Goal: Task Accomplishment & Management: Manage account settings

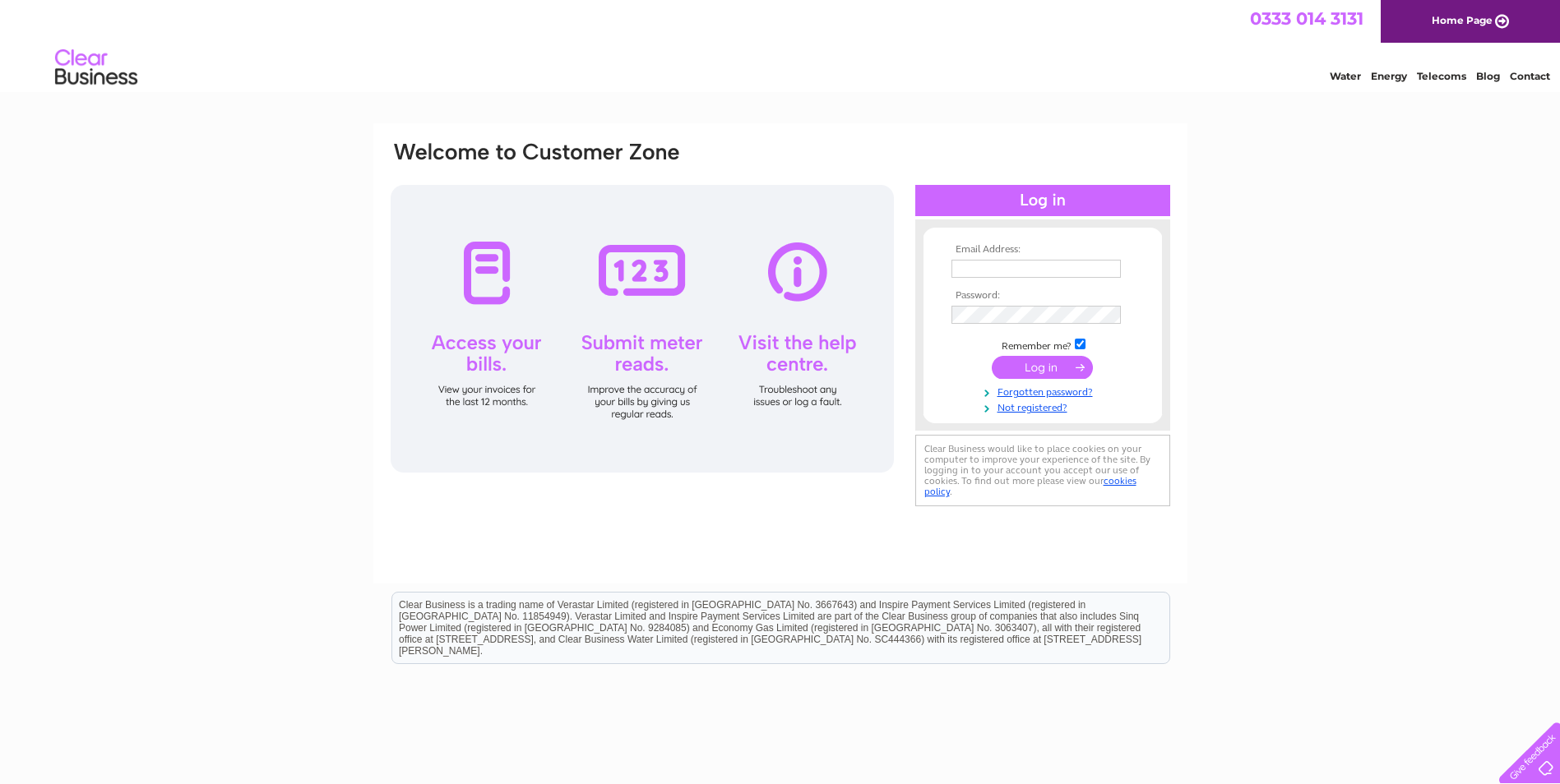
click at [1000, 268] on input "text" at bounding box center [1036, 268] width 169 height 18
click at [970, 271] on input "text" at bounding box center [1037, 269] width 171 height 20
type input "mark@heatherhills.co.uk"
click at [1037, 362] on input "submit" at bounding box center [1042, 369] width 101 height 23
click at [1038, 401] on link "Forgotten password?" at bounding box center [1045, 406] width 186 height 15
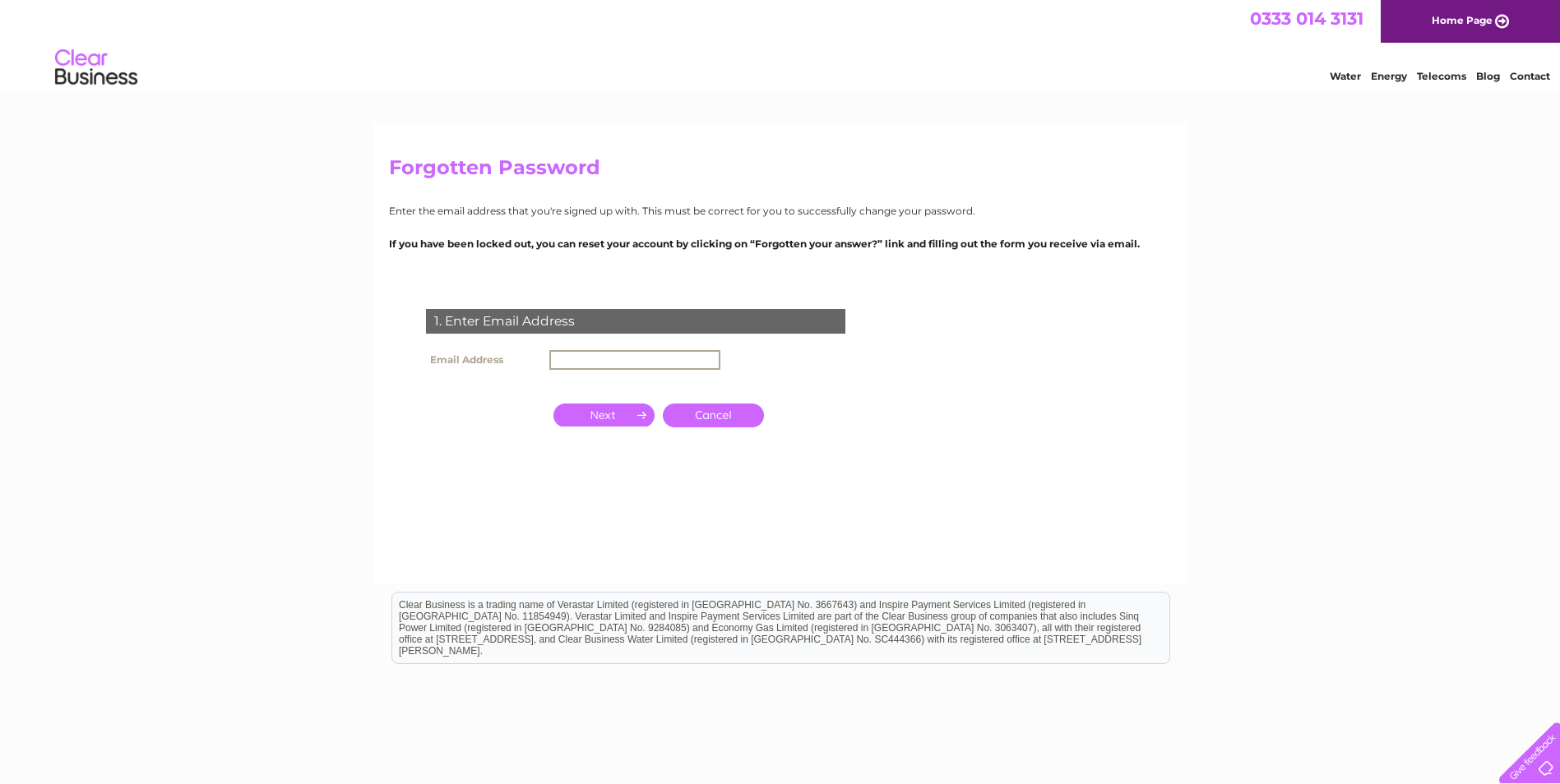
click at [633, 362] on input "text" at bounding box center [635, 359] width 171 height 20
type input "[EMAIL_ADDRESS][DOMAIN_NAME]"
click at [640, 416] on input "button" at bounding box center [604, 415] width 101 height 23
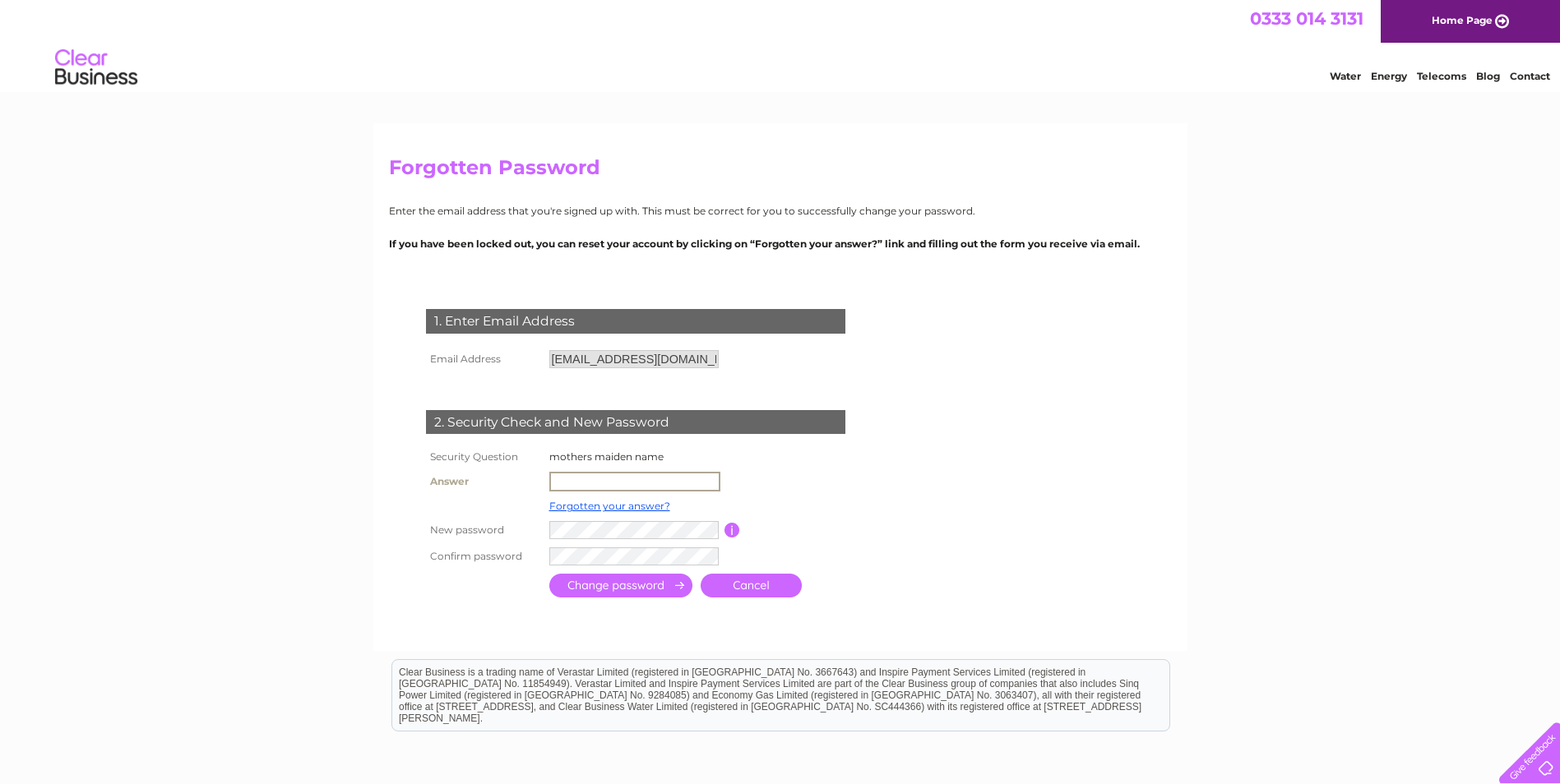
click at [617, 486] on input "text" at bounding box center [635, 481] width 171 height 20
type input "Constable"
click at [654, 584] on input "submit" at bounding box center [621, 583] width 143 height 24
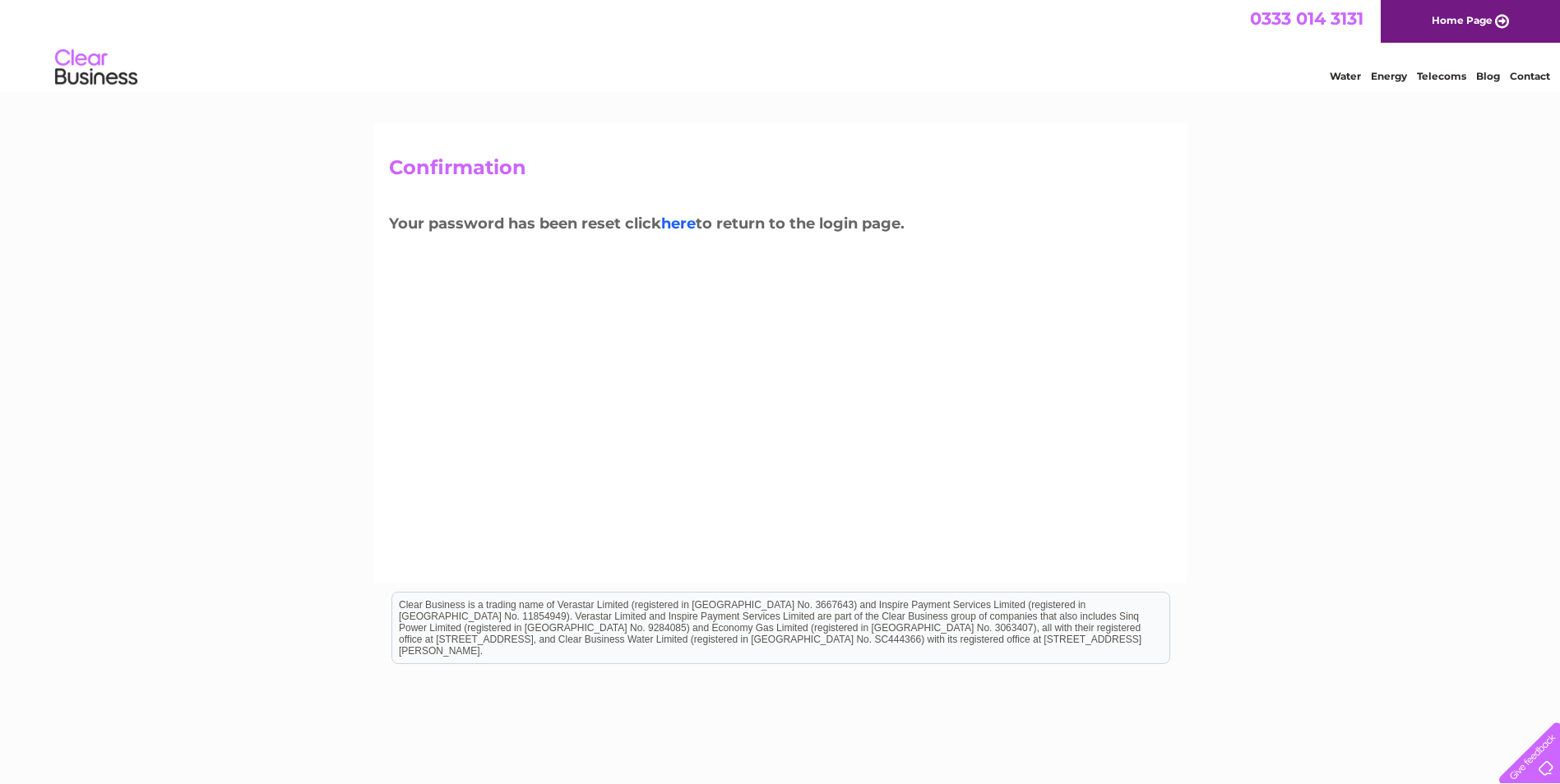
click at [687, 228] on link "here" at bounding box center [678, 223] width 34 height 18
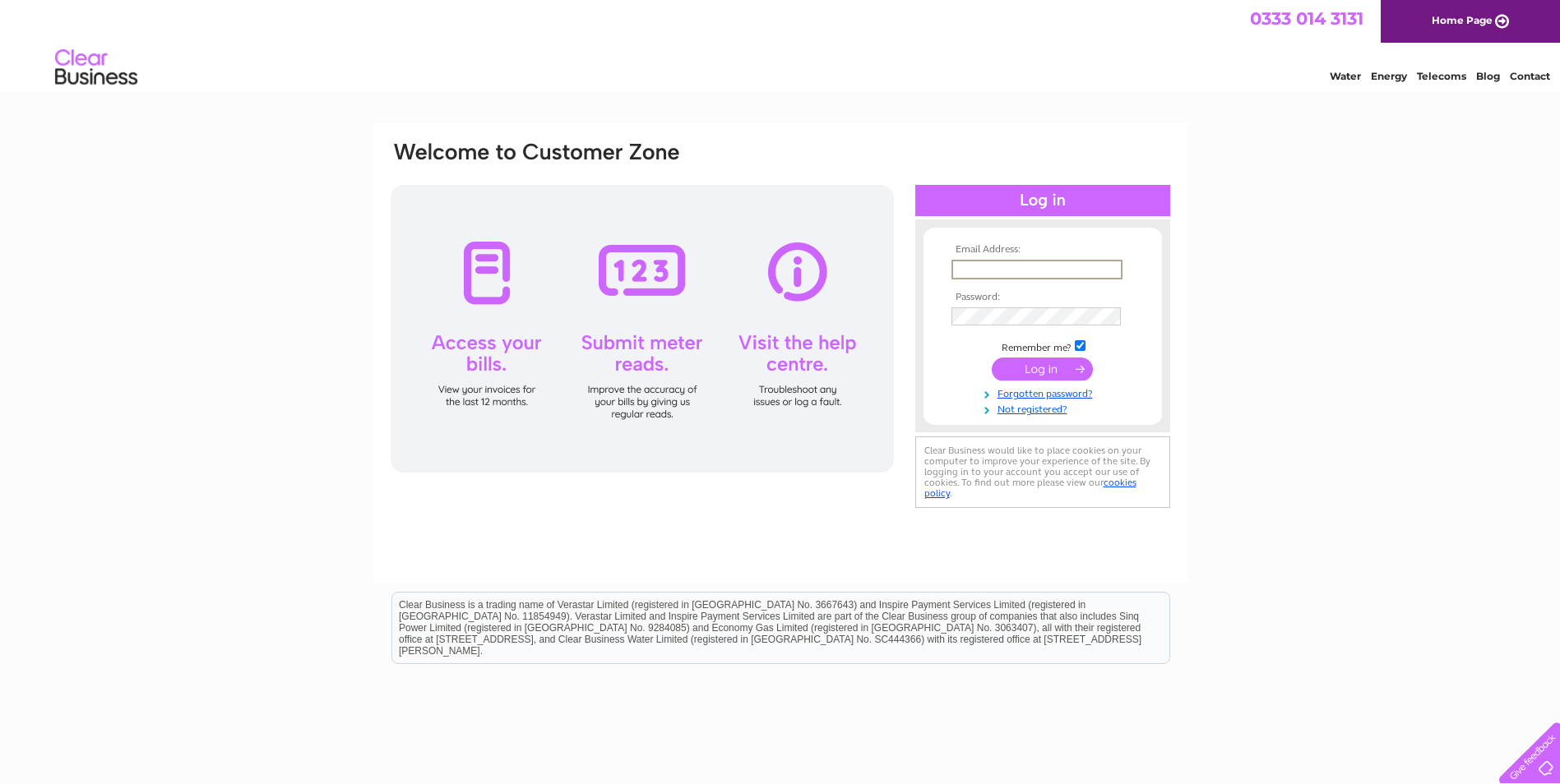
drag, startPoint x: 988, startPoint y: 261, endPoint x: 988, endPoint y: 273, distance: 12.0
click at [988, 271] on input "text" at bounding box center [1037, 269] width 171 height 20
type input "[EMAIL_ADDRESS][DOMAIN_NAME]"
click at [1044, 363] on input "submit" at bounding box center [1042, 367] width 101 height 23
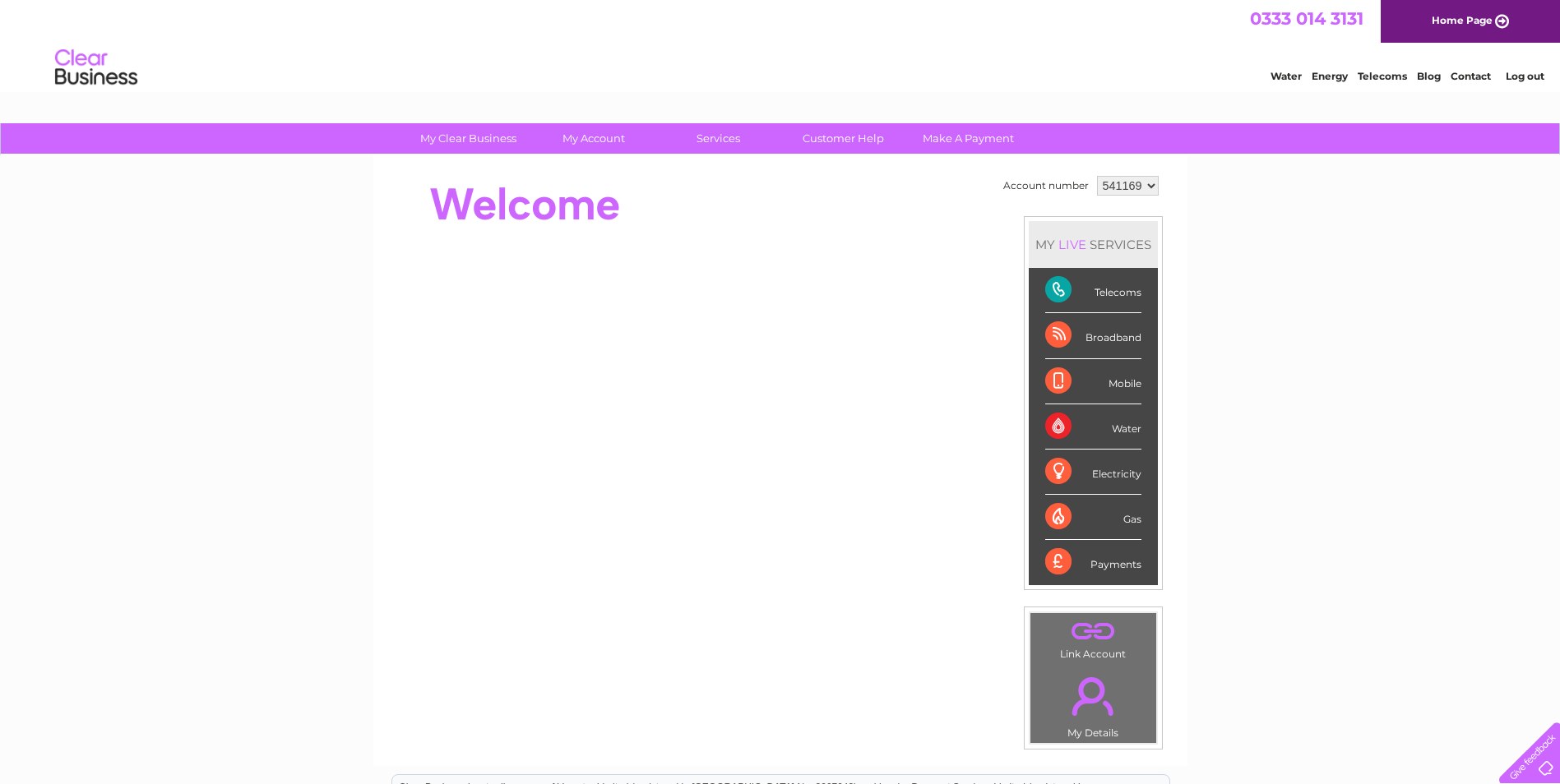
click at [1057, 289] on div "Telecoms" at bounding box center [1092, 291] width 96 height 46
click at [1118, 295] on div "Telecoms" at bounding box center [1092, 291] width 96 height 46
drag, startPoint x: 1118, startPoint y: 295, endPoint x: 1226, endPoint y: 289, distance: 108.2
click at [1226, 289] on div "My Clear Business Login Details My Details My Preferences Link Account My Accou…" at bounding box center [780, 585] width 1560 height 924
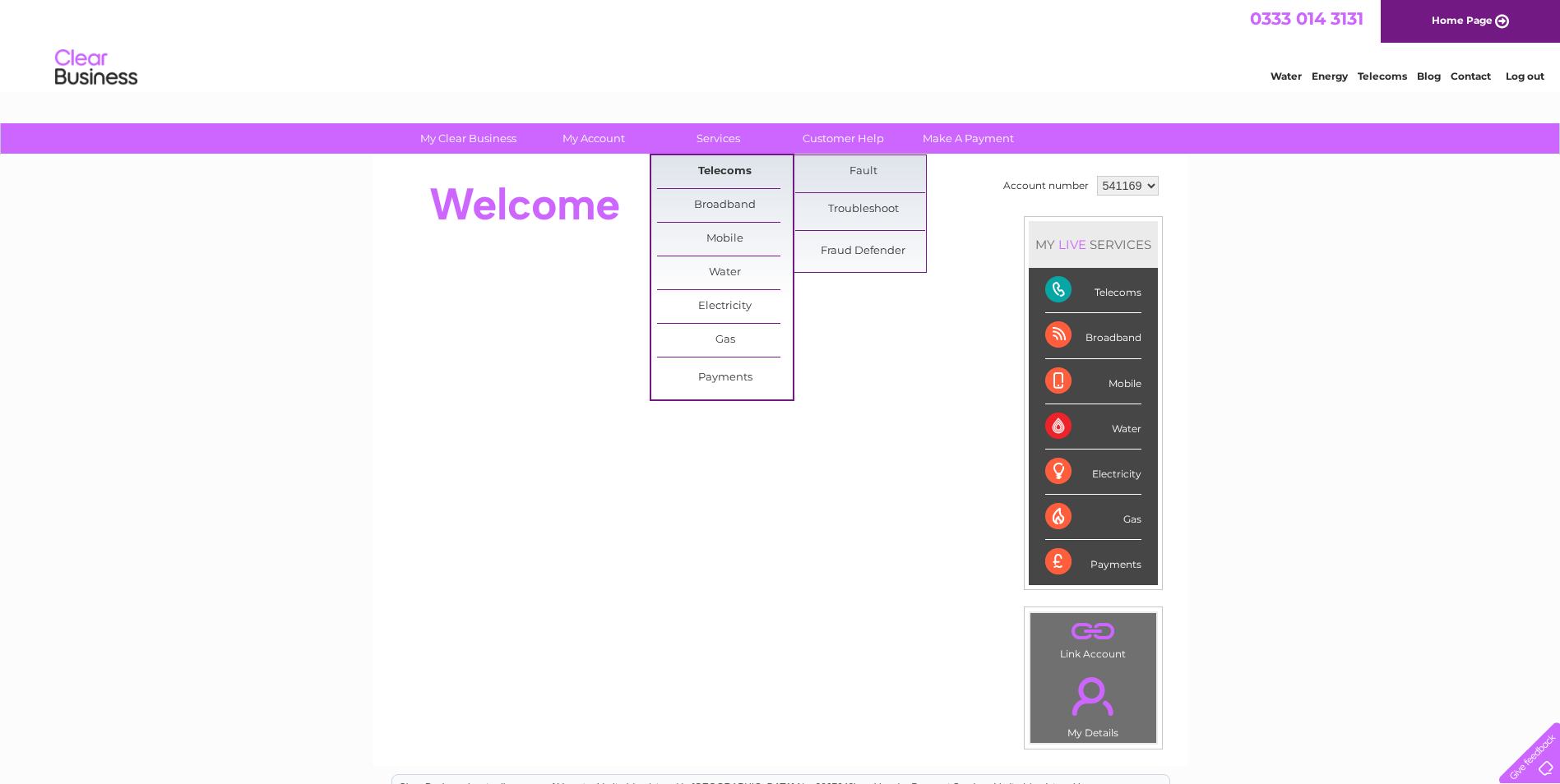
click at [723, 166] on link "Telecoms" at bounding box center [724, 171] width 136 height 33
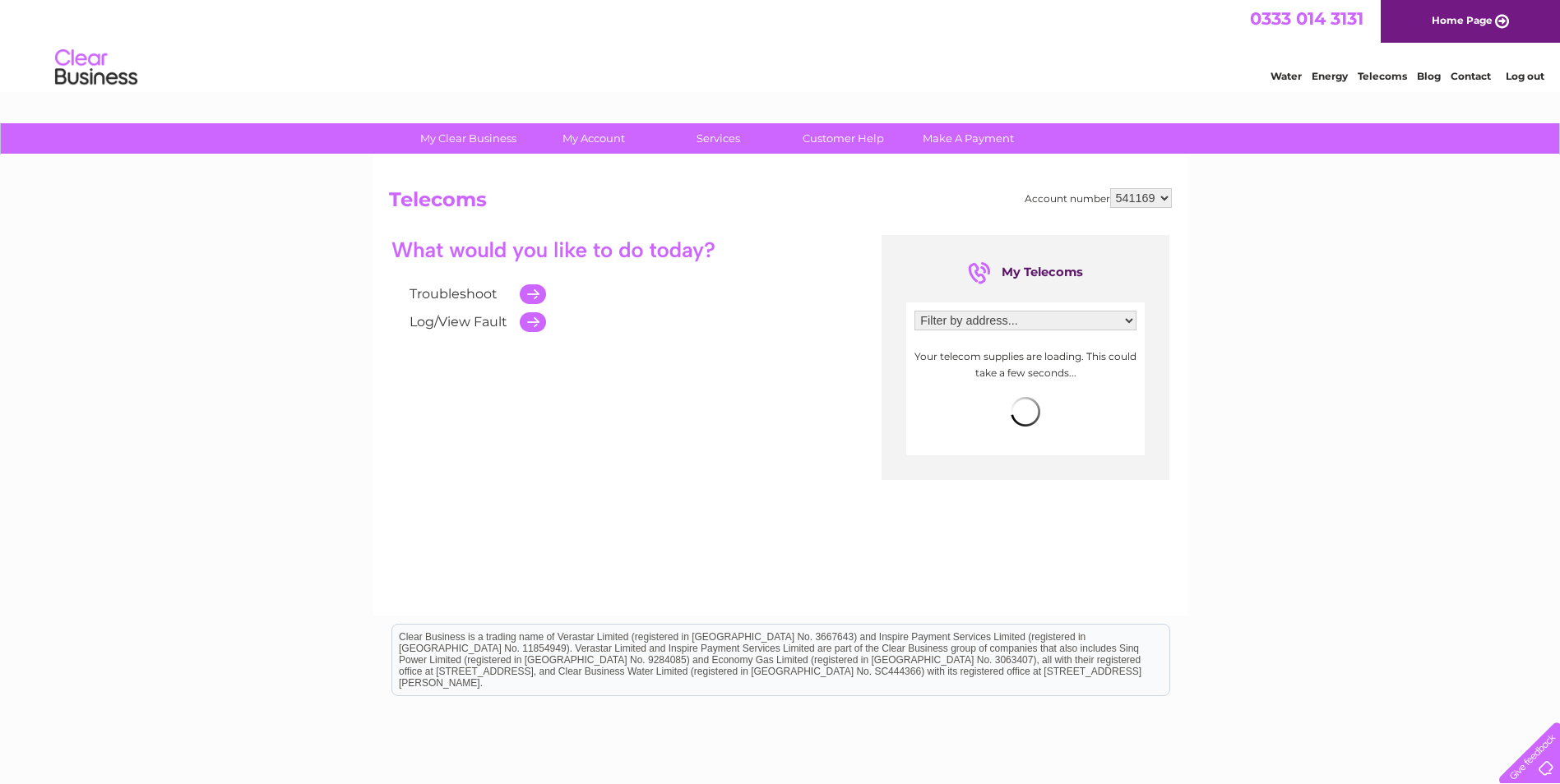
click at [1128, 316] on select "Filter by address... Heather Hills Farm, Bridge Of Cally, Blairgowrie, Perthshi…" at bounding box center [1025, 320] width 221 height 20
click at [1129, 318] on select "Filter by address... Heather Hills Farm, Bridge Of Cally, Blairgowrie, Perthshi…" at bounding box center [1025, 320] width 221 height 20
select select "1360035"
click at [915, 311] on select "Filter by address... Heather Hills Farm, Bridge Of Cally, Blairgowrie, Perthshi…" at bounding box center [1025, 320] width 221 height 20
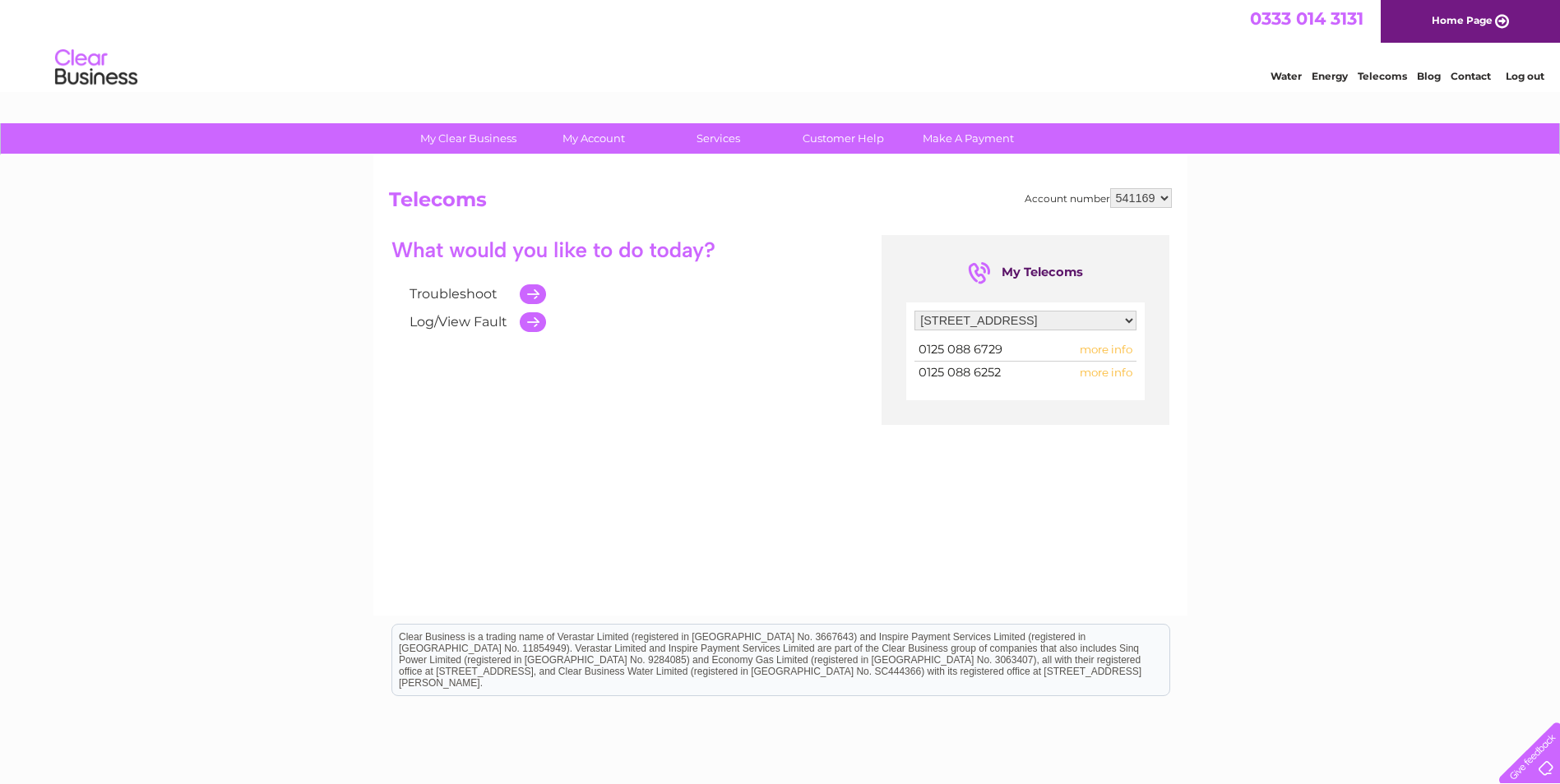
click at [1104, 350] on span "more info" at bounding box center [1105, 350] width 52 height 13
click at [1096, 352] on span "more info" at bounding box center [1105, 350] width 52 height 13
click at [1099, 350] on span "more info" at bounding box center [1105, 350] width 52 height 13
drag, startPoint x: 1099, startPoint y: 351, endPoint x: 1043, endPoint y: 425, distance: 92.8
click at [1043, 425] on div "My Telecoms Filter by address... Heather Hills Farm, Bridge Of Cally, Blairgowr…" at bounding box center [1025, 330] width 288 height 190
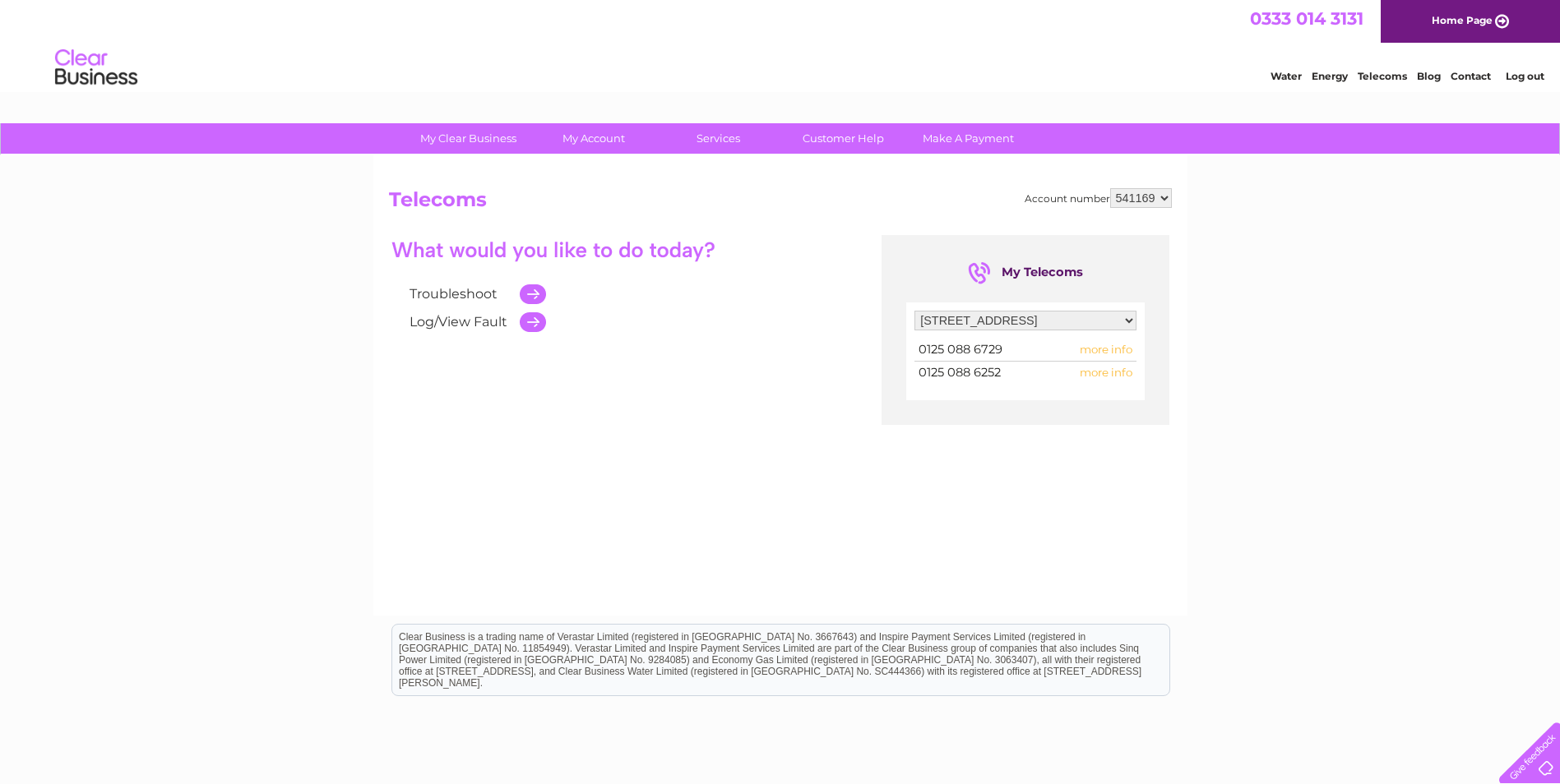
click at [1108, 373] on span "more info" at bounding box center [1105, 373] width 52 height 13
click at [1102, 373] on span "more info" at bounding box center [1105, 373] width 52 height 13
click at [1100, 372] on span "more info" at bounding box center [1105, 373] width 52 height 13
drag, startPoint x: 1100, startPoint y: 372, endPoint x: 1124, endPoint y: 368, distance: 24.3
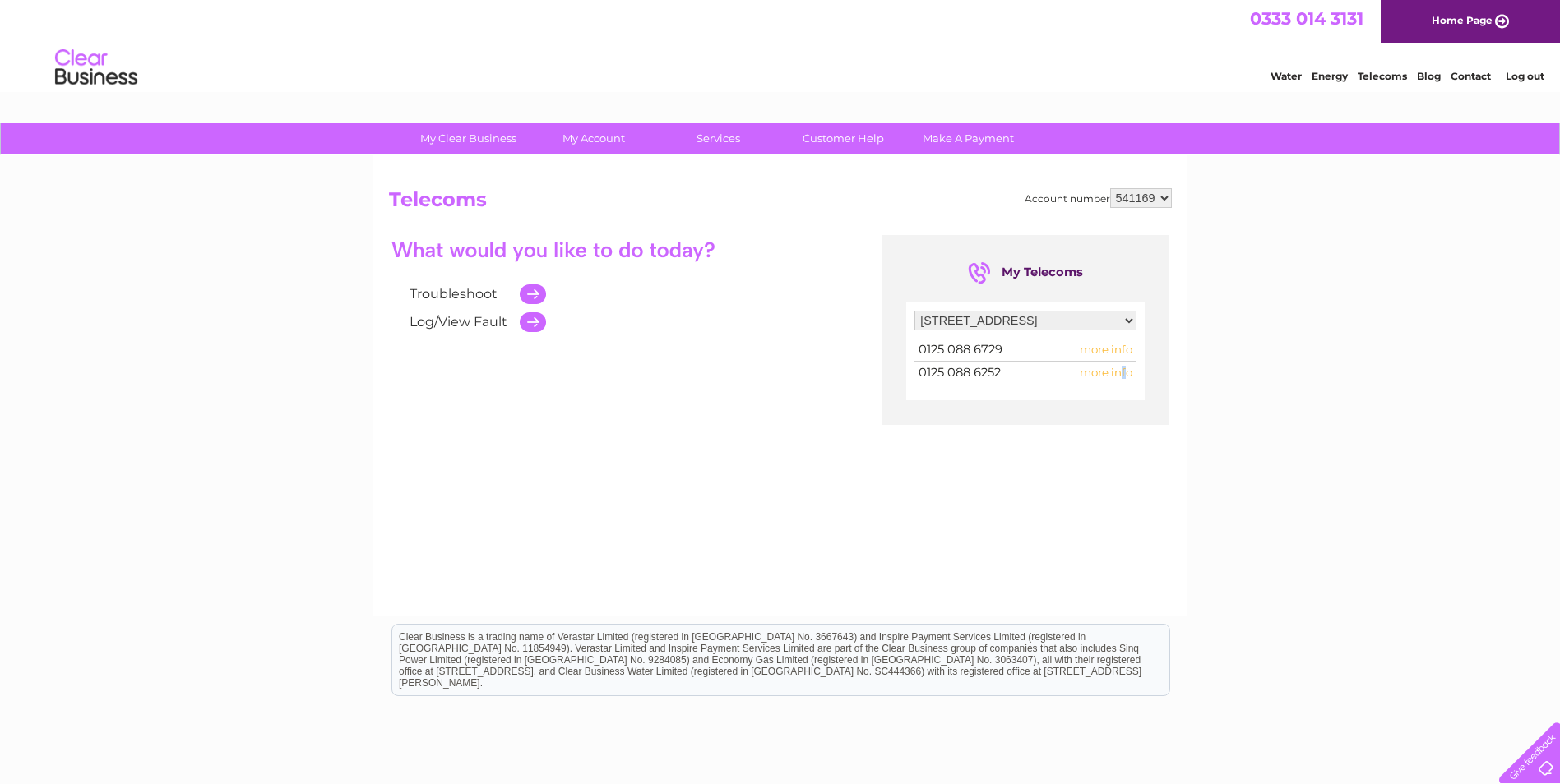
click at [1124, 368] on span "more info" at bounding box center [1105, 373] width 52 height 13
drag, startPoint x: 1124, startPoint y: 368, endPoint x: 1084, endPoint y: 441, distance: 83.2
click at [1084, 441] on div "Troubleshoot Log/View Fault My Telecoms Filter by address... Heather Hills Farm…" at bounding box center [780, 394] width 782 height 320
click at [1054, 454] on div "Troubleshoot Log/View Fault My Telecoms Filter by address... Heather Hills Farm…" at bounding box center [780, 394] width 782 height 320
click at [530, 293] on td at bounding box center [529, 294] width 34 height 28
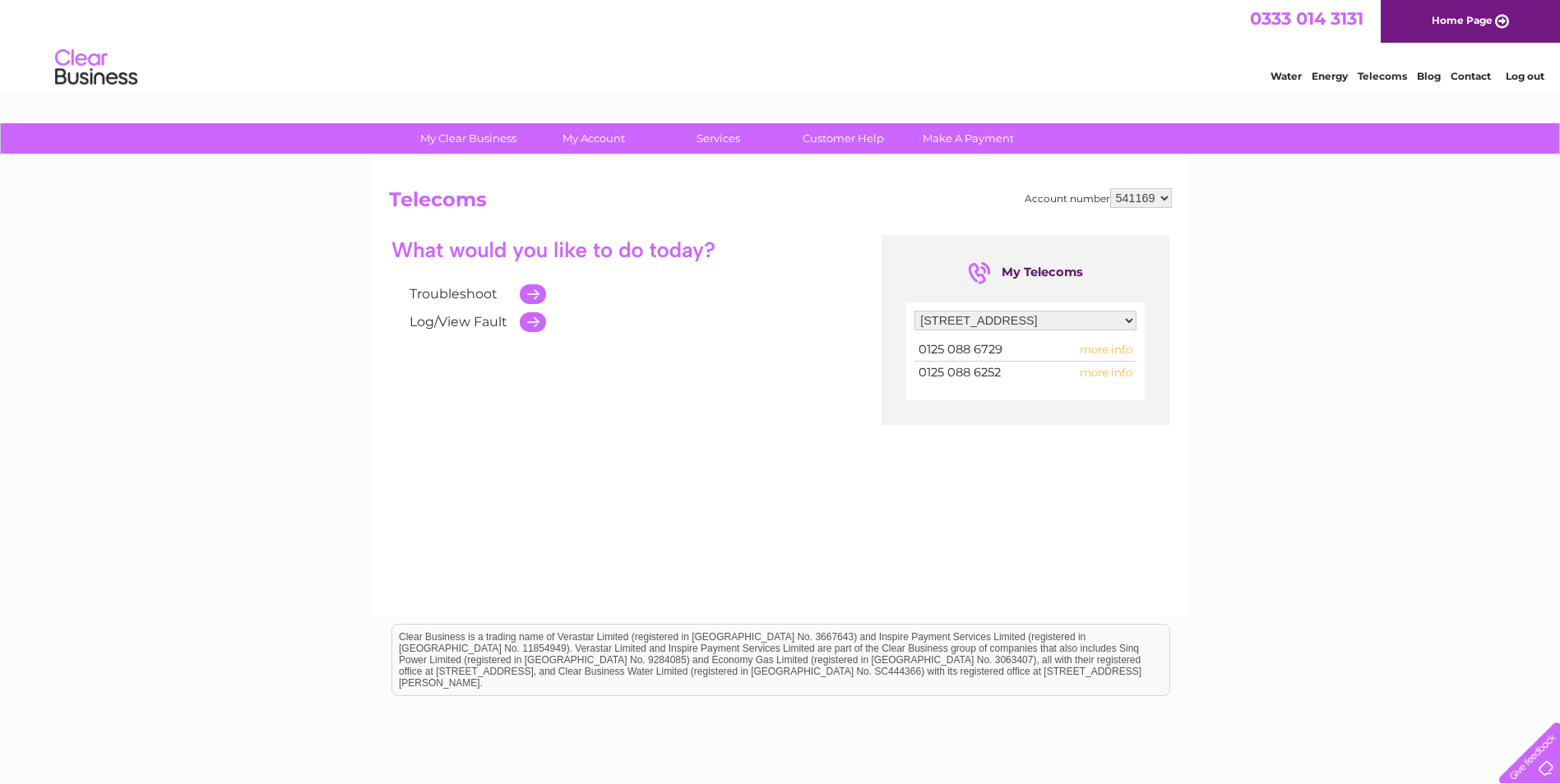
click at [534, 294] on td at bounding box center [529, 294] width 34 height 28
click at [534, 295] on td at bounding box center [529, 294] width 34 height 28
click at [832, 135] on link "Customer Help" at bounding box center [843, 139] width 136 height 30
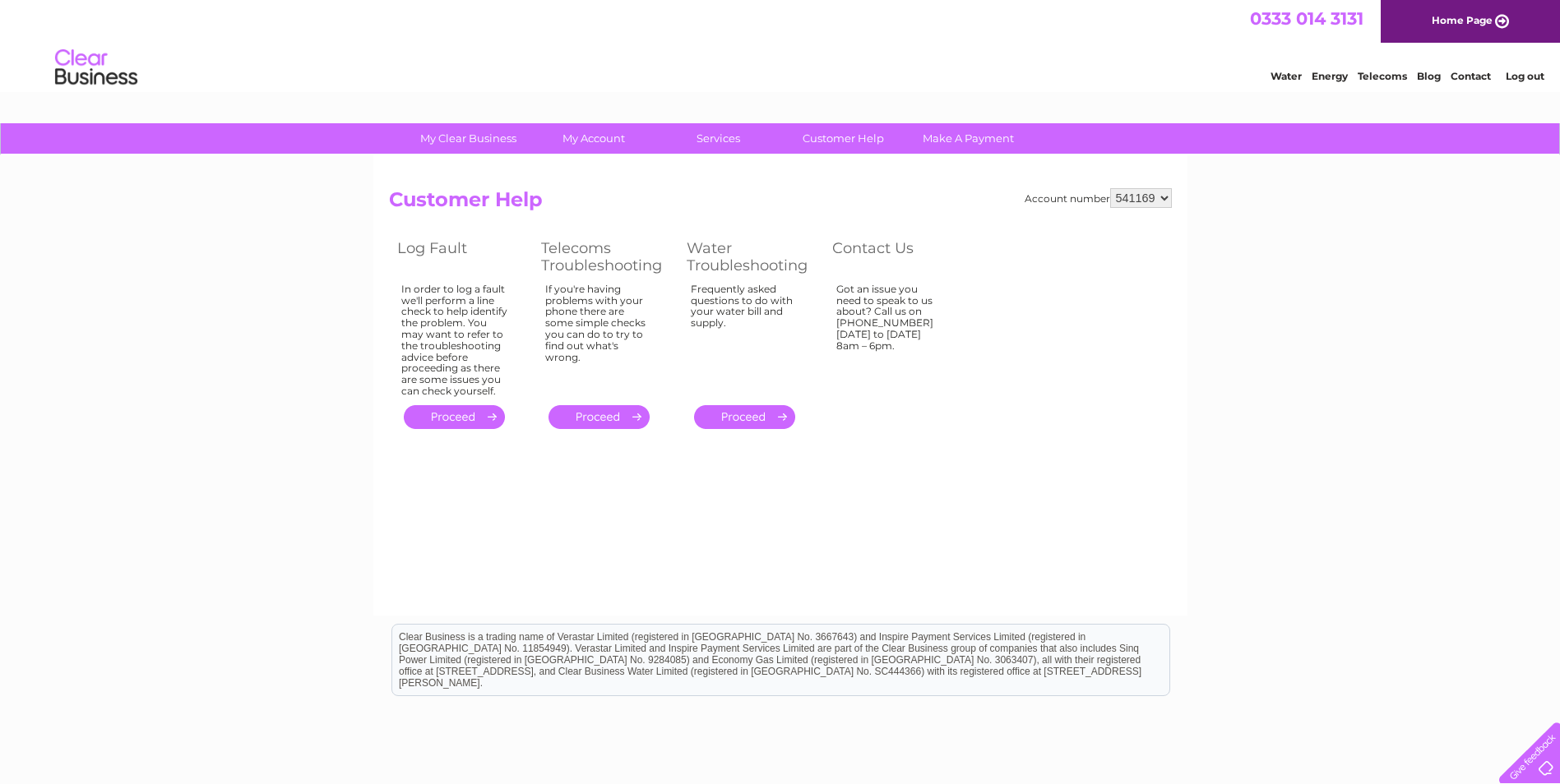
click at [607, 419] on link "." at bounding box center [599, 416] width 101 height 24
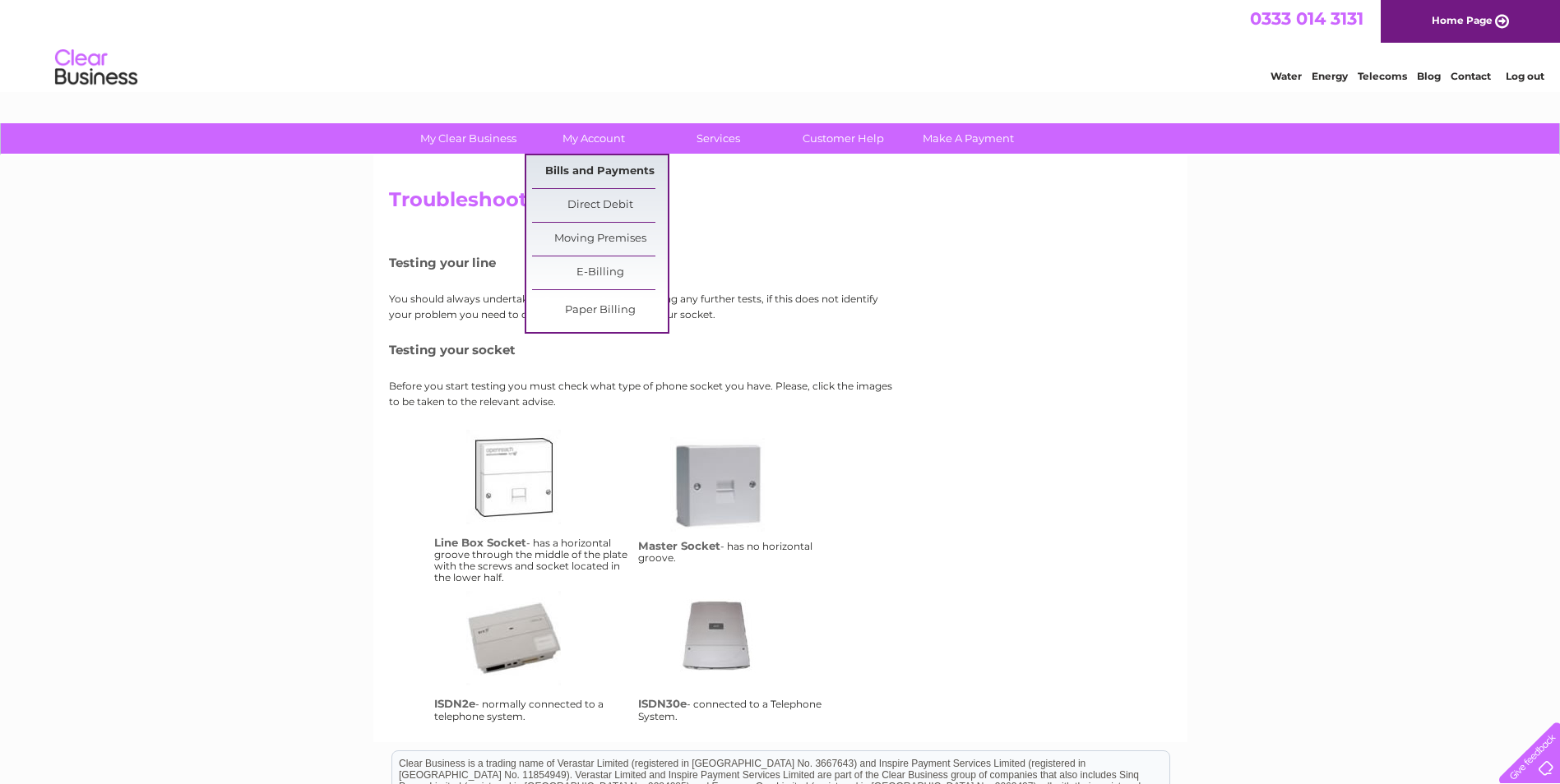
click at [601, 169] on link "Bills and Payments" at bounding box center [600, 171] width 136 height 33
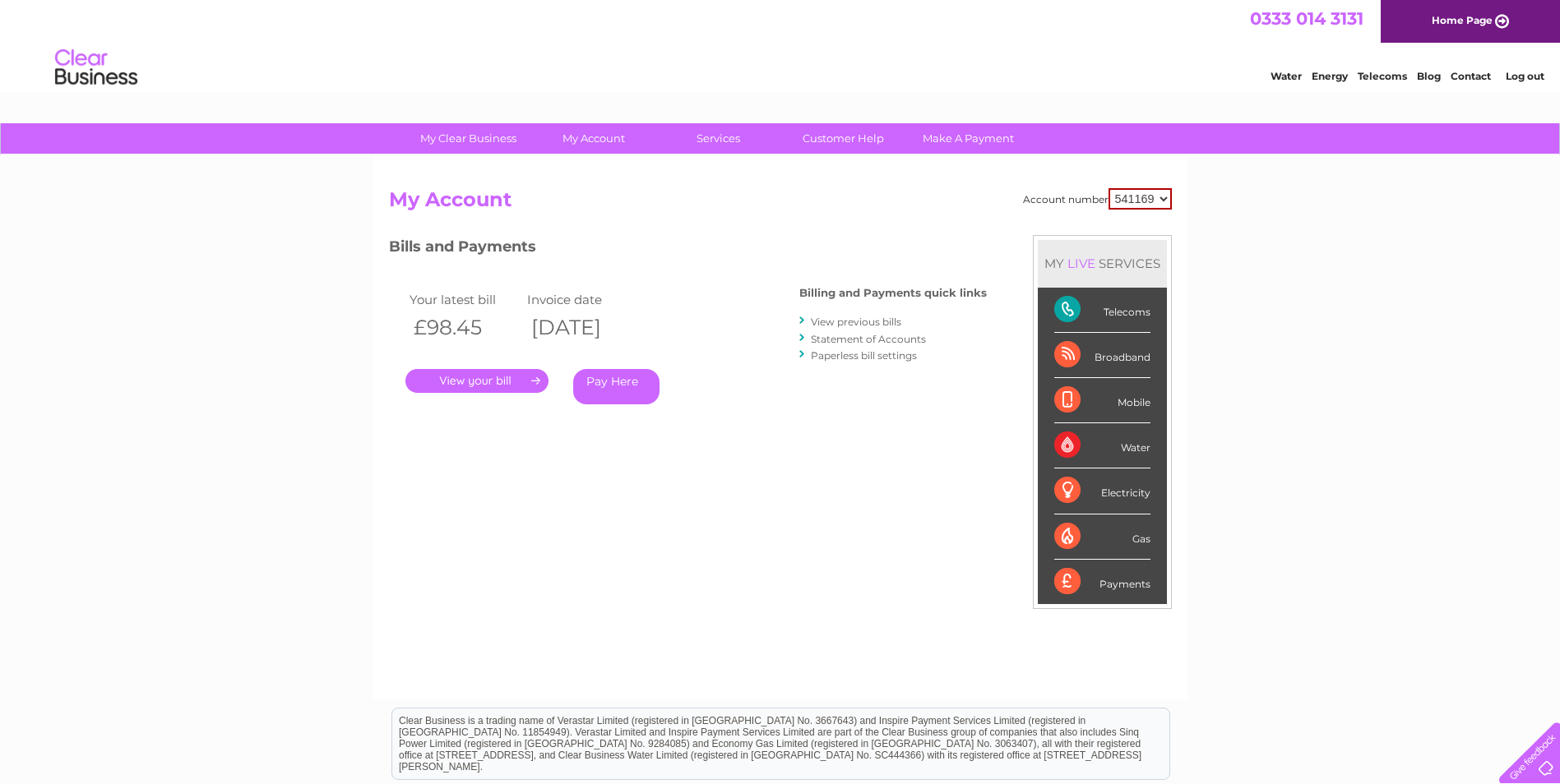
click at [855, 319] on link "View previous bills" at bounding box center [856, 321] width 90 height 12
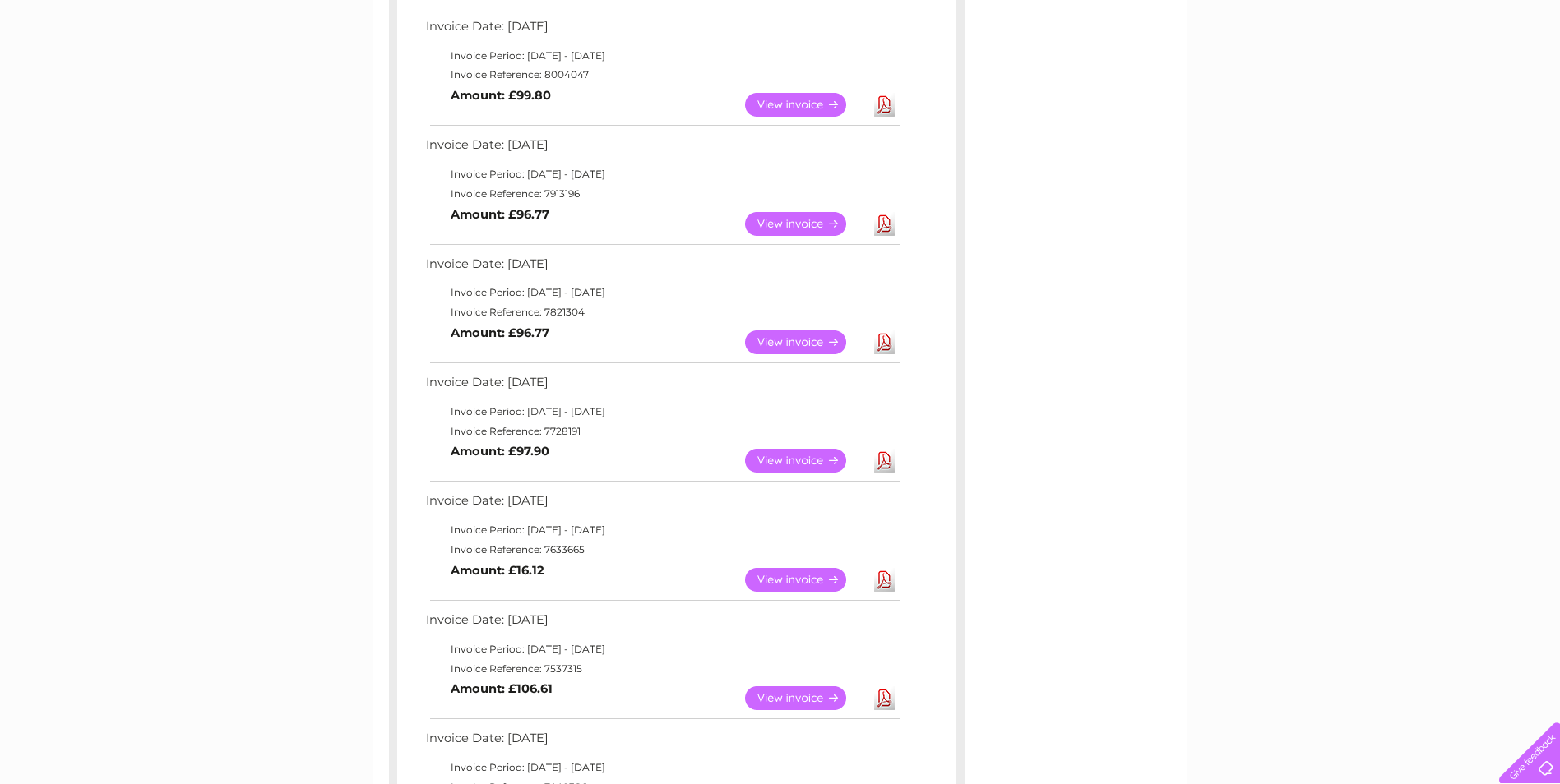
scroll to position [411, 0]
click at [781, 579] on link "View" at bounding box center [805, 580] width 121 height 24
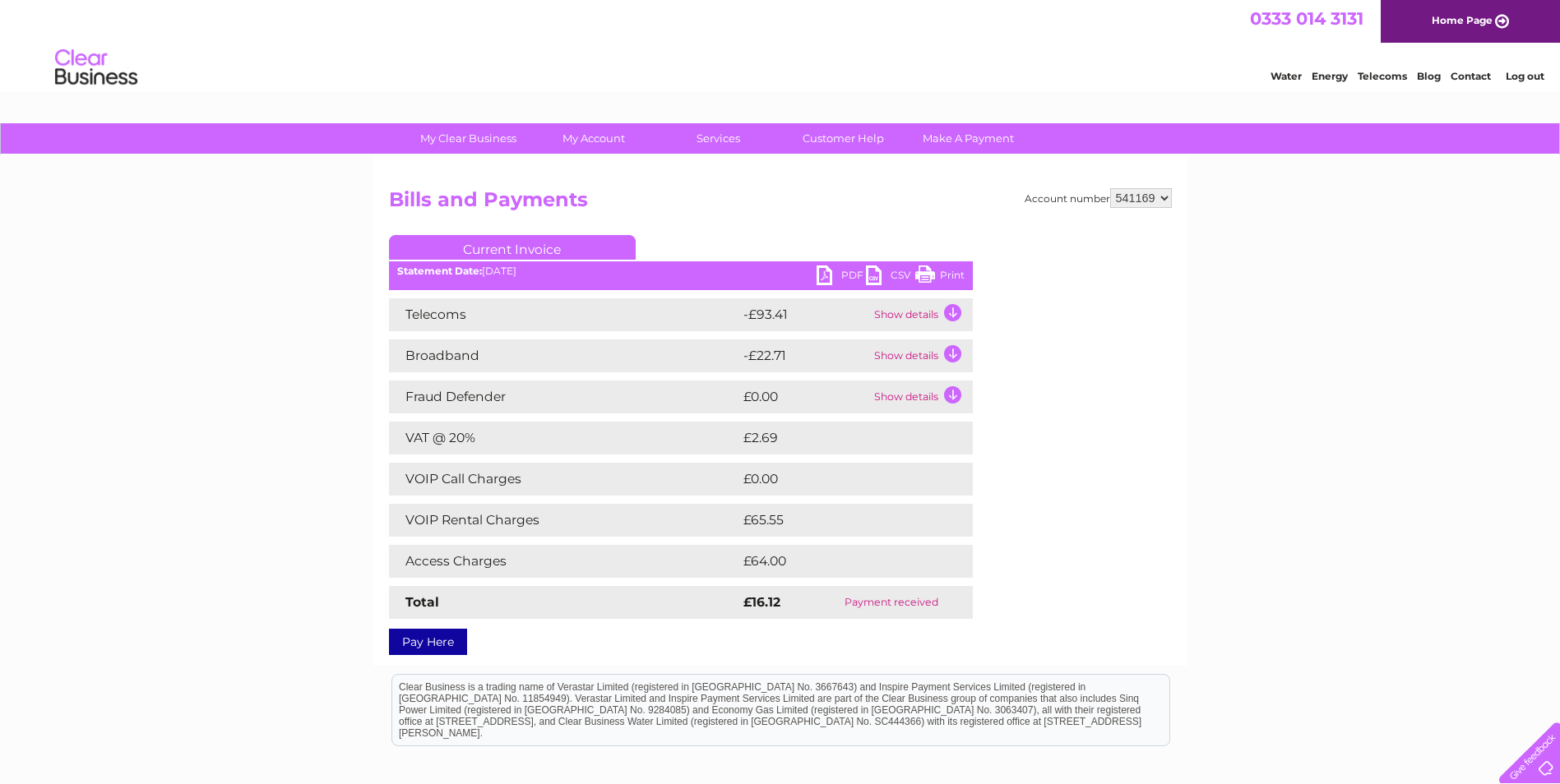
click at [915, 315] on td "Show details" at bounding box center [921, 315] width 103 height 33
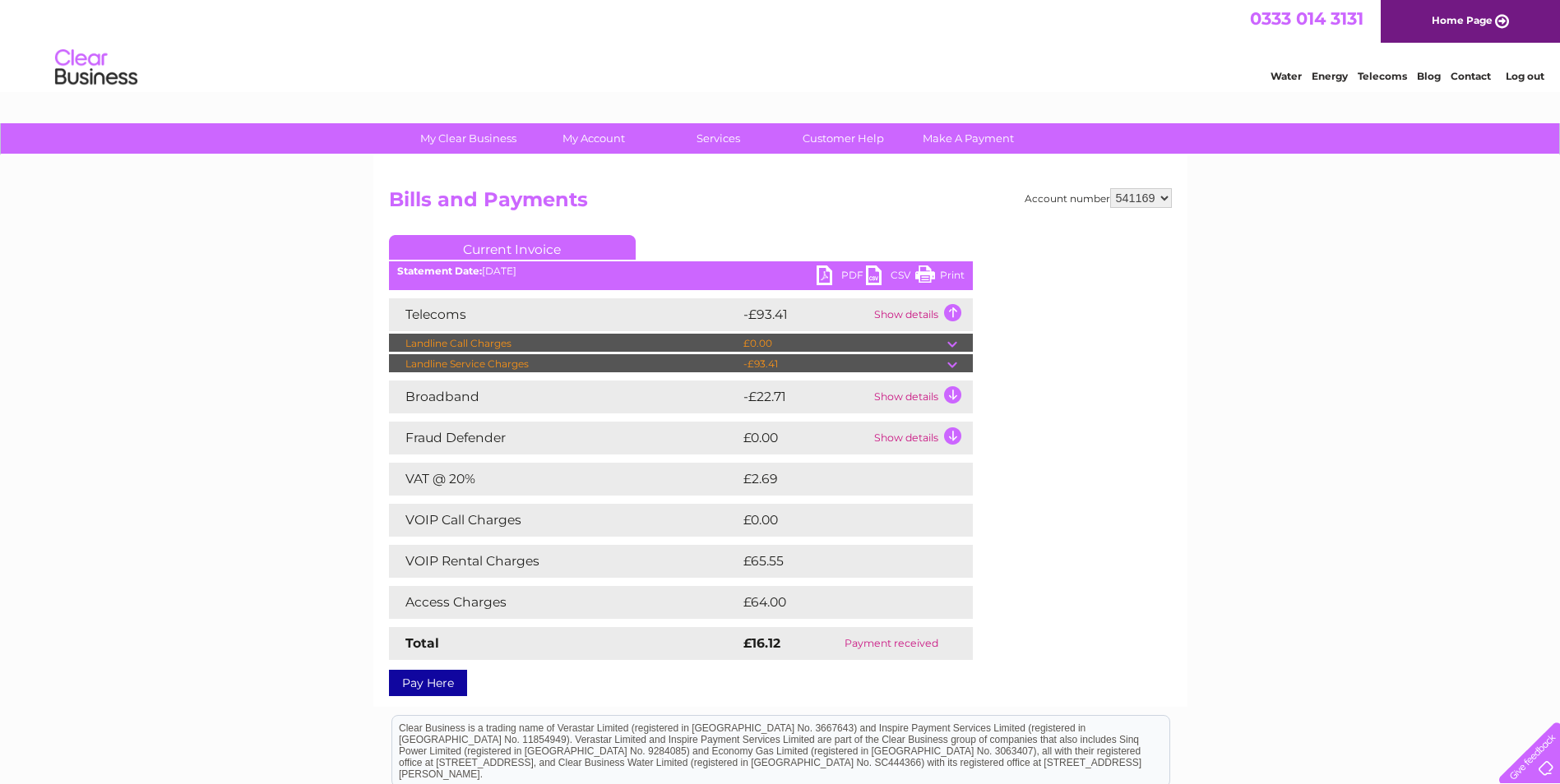
click at [898, 396] on td "Show details" at bounding box center [921, 396] width 103 height 33
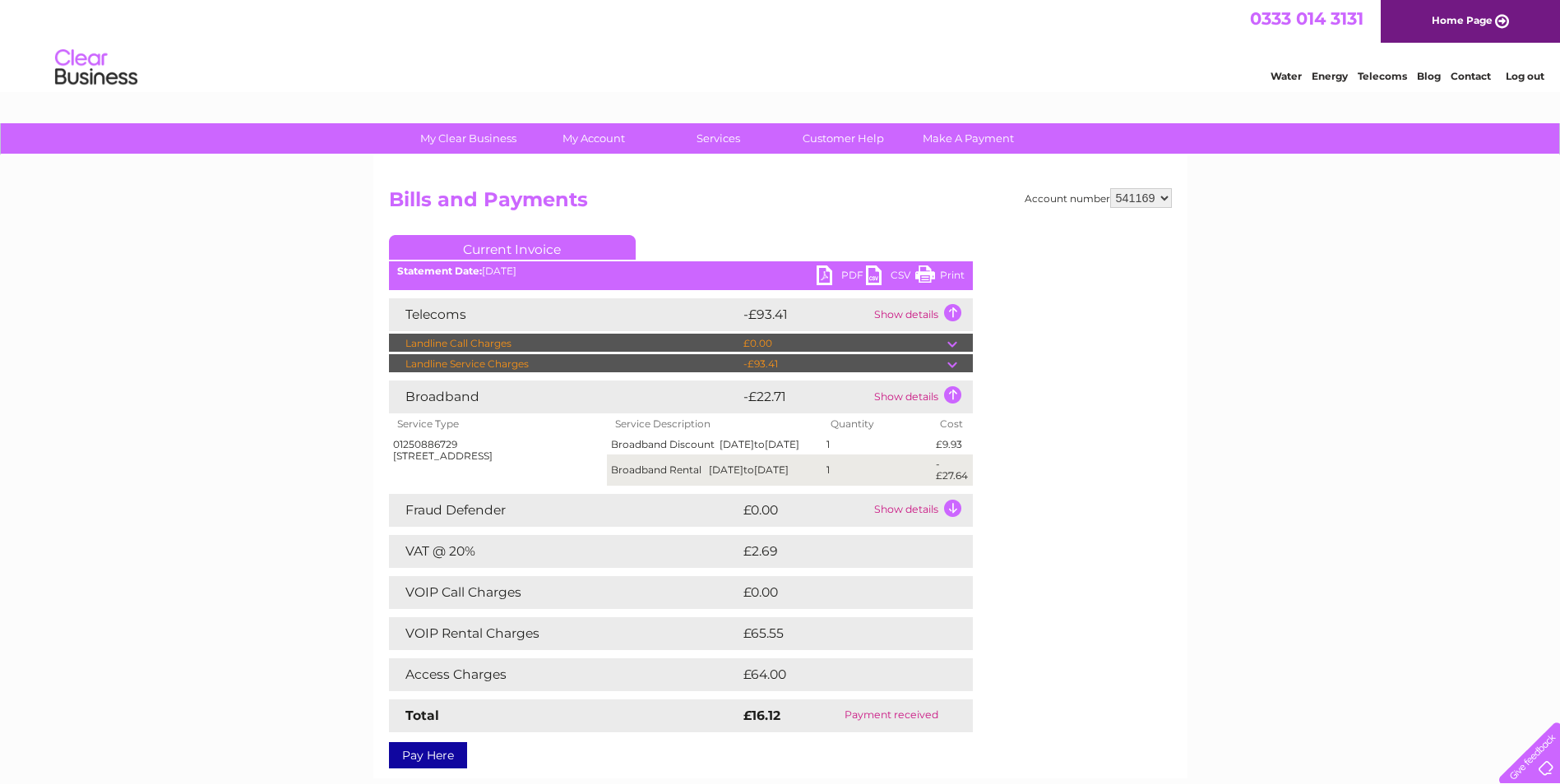
click at [950, 366] on td at bounding box center [959, 364] width 26 height 20
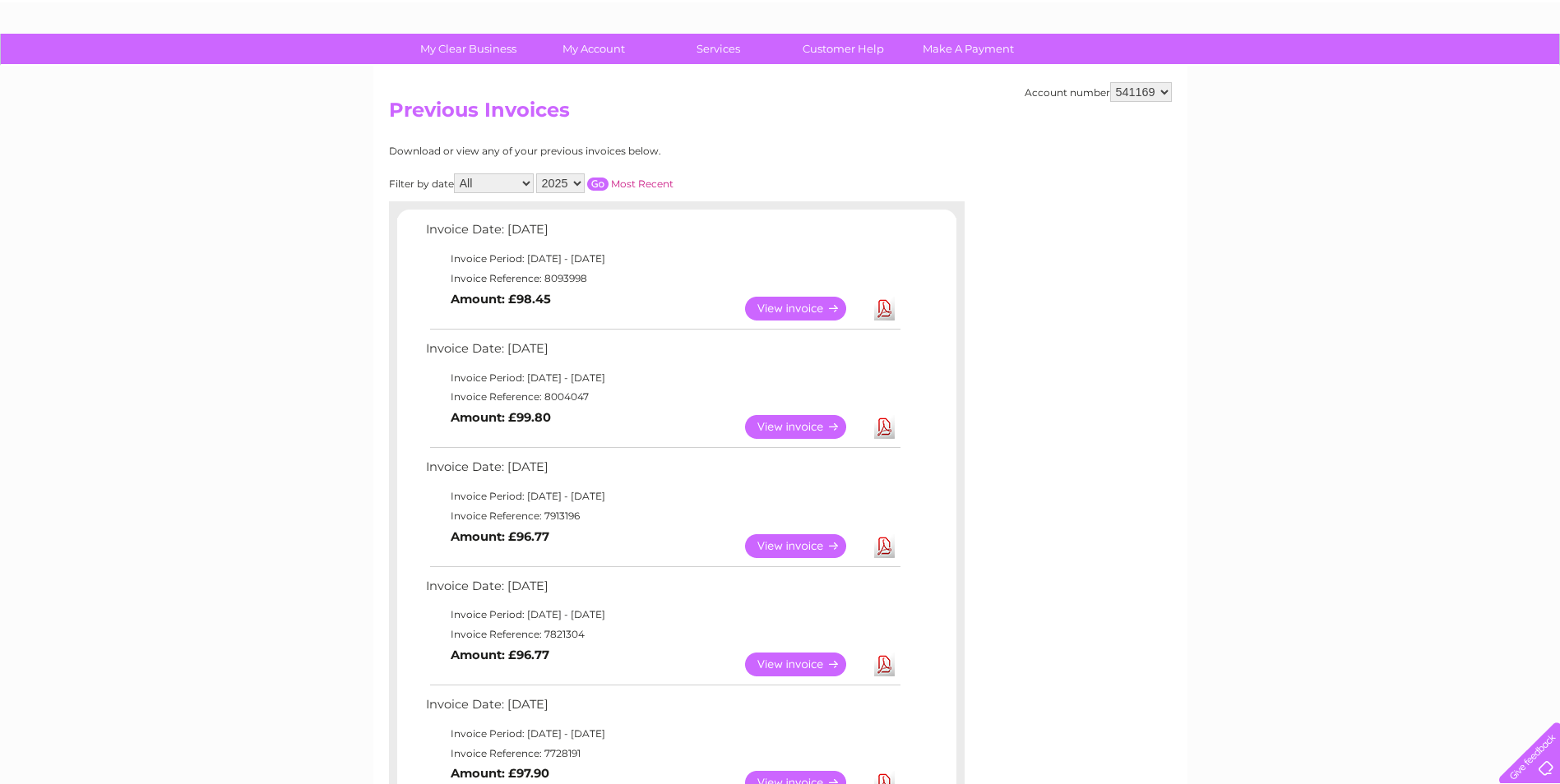
scroll to position [82, 0]
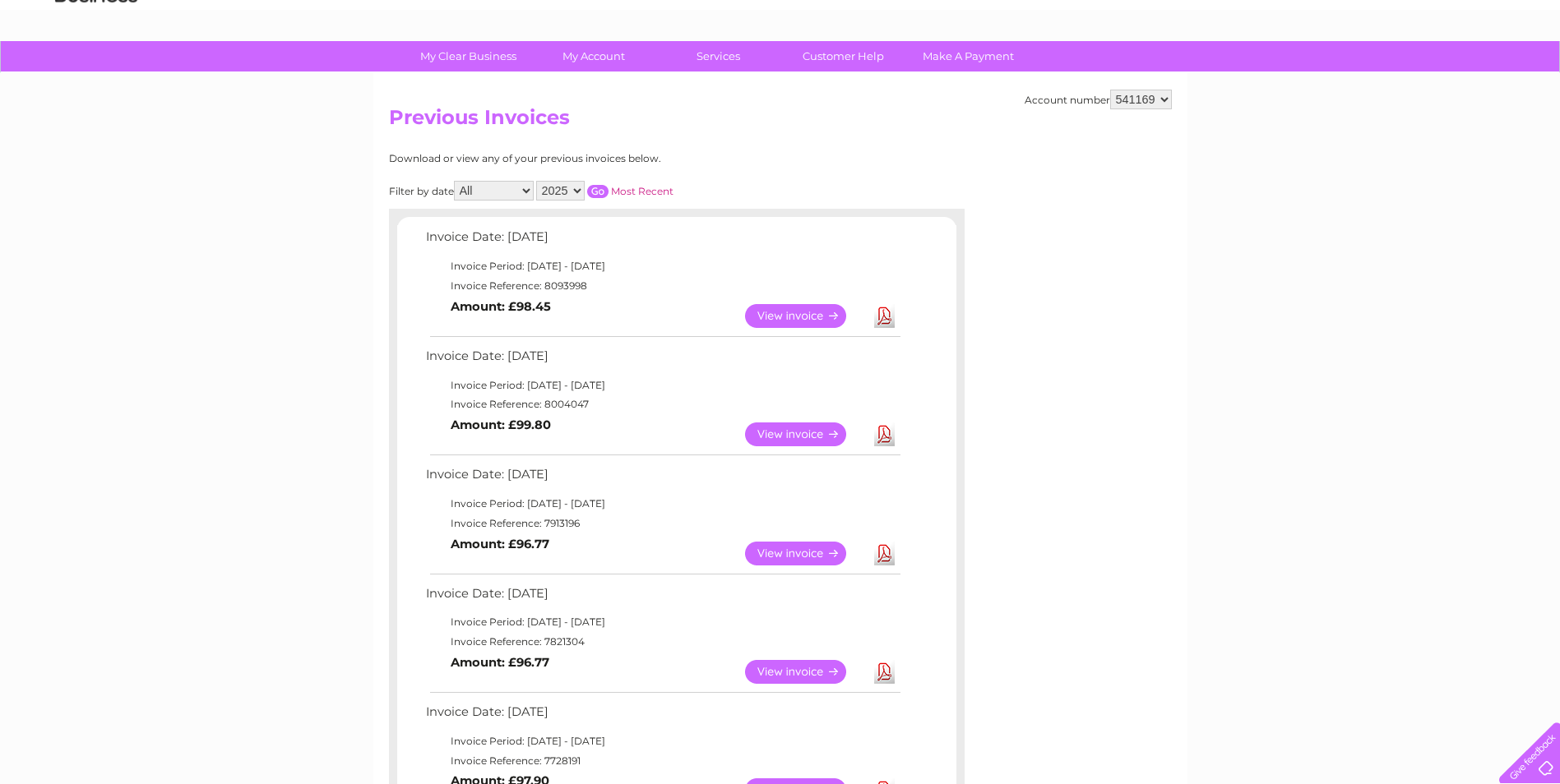
click at [787, 316] on link "View" at bounding box center [805, 316] width 121 height 24
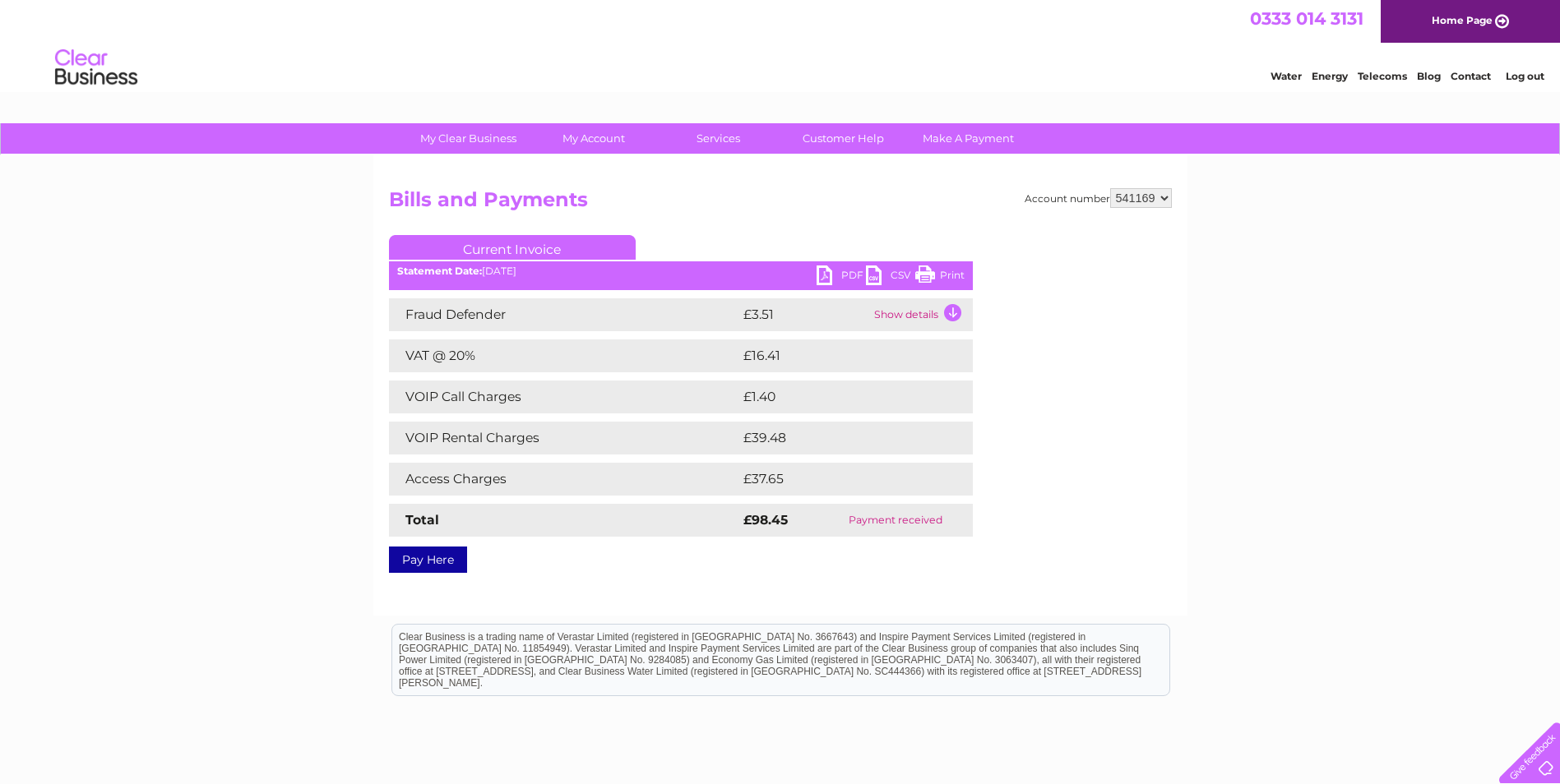
click at [906, 312] on td "Show details" at bounding box center [921, 315] width 103 height 33
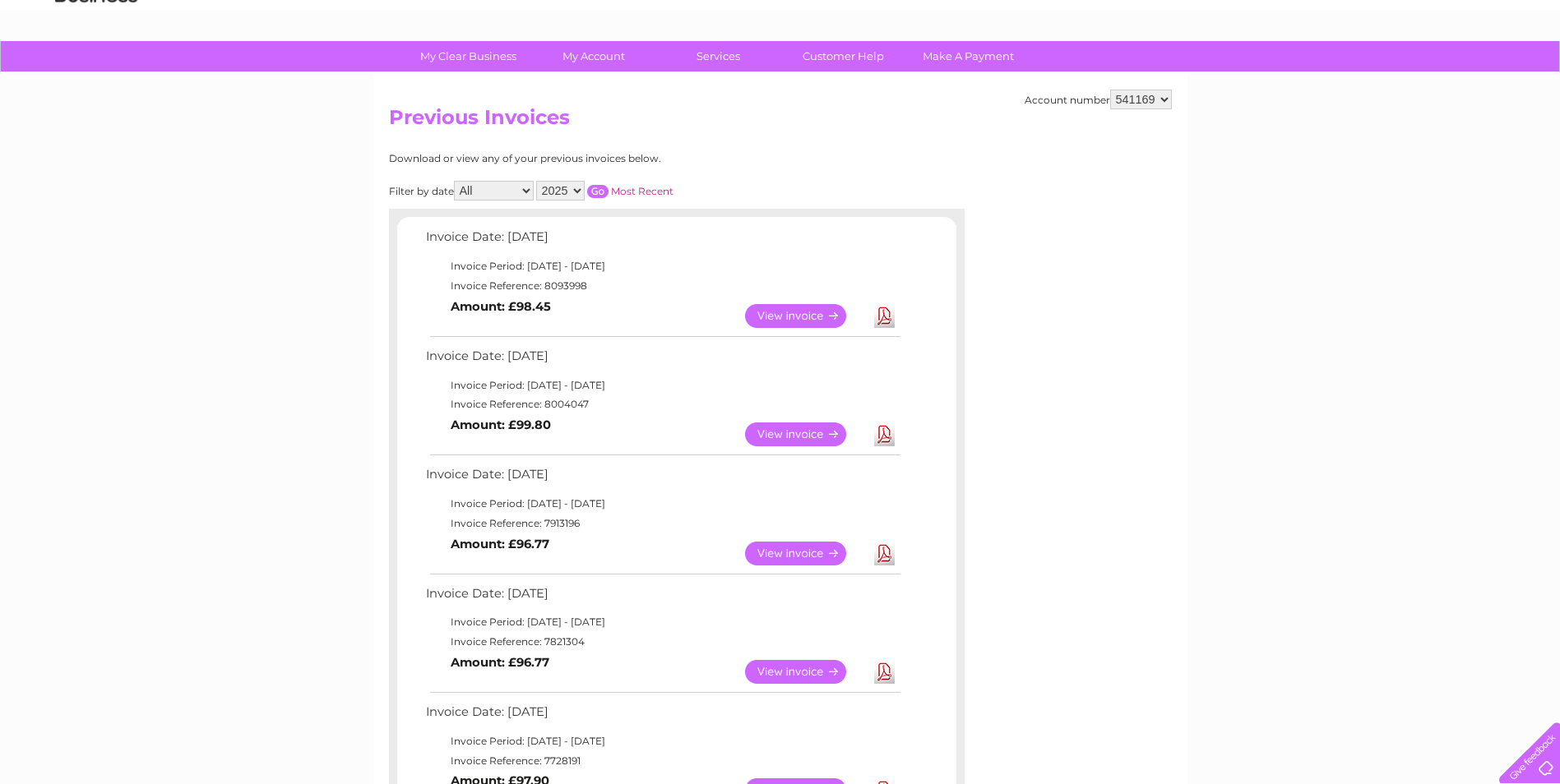
click at [781, 434] on link "View" at bounding box center [805, 434] width 121 height 24
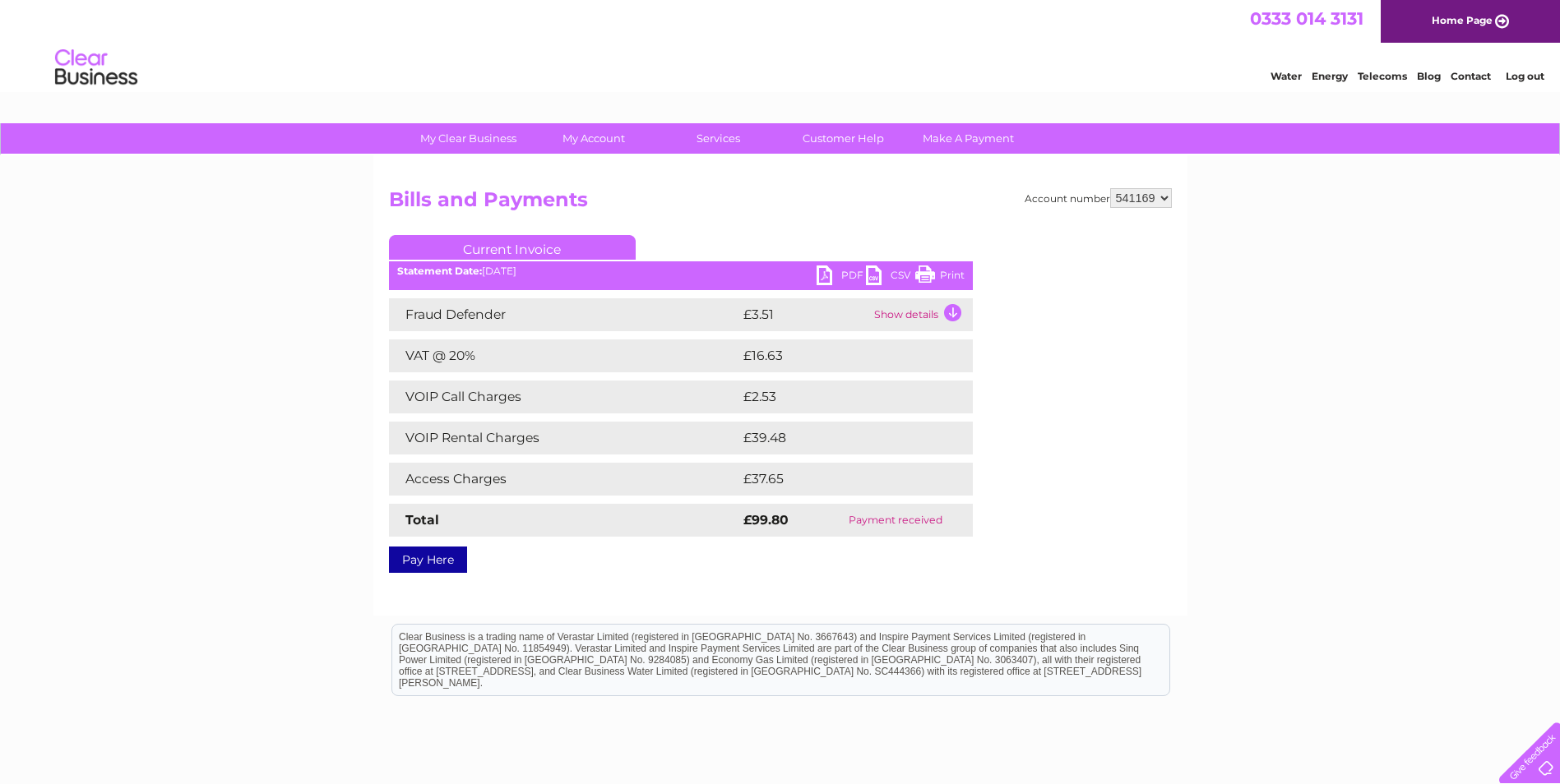
click at [915, 313] on td "Show details" at bounding box center [921, 315] width 103 height 33
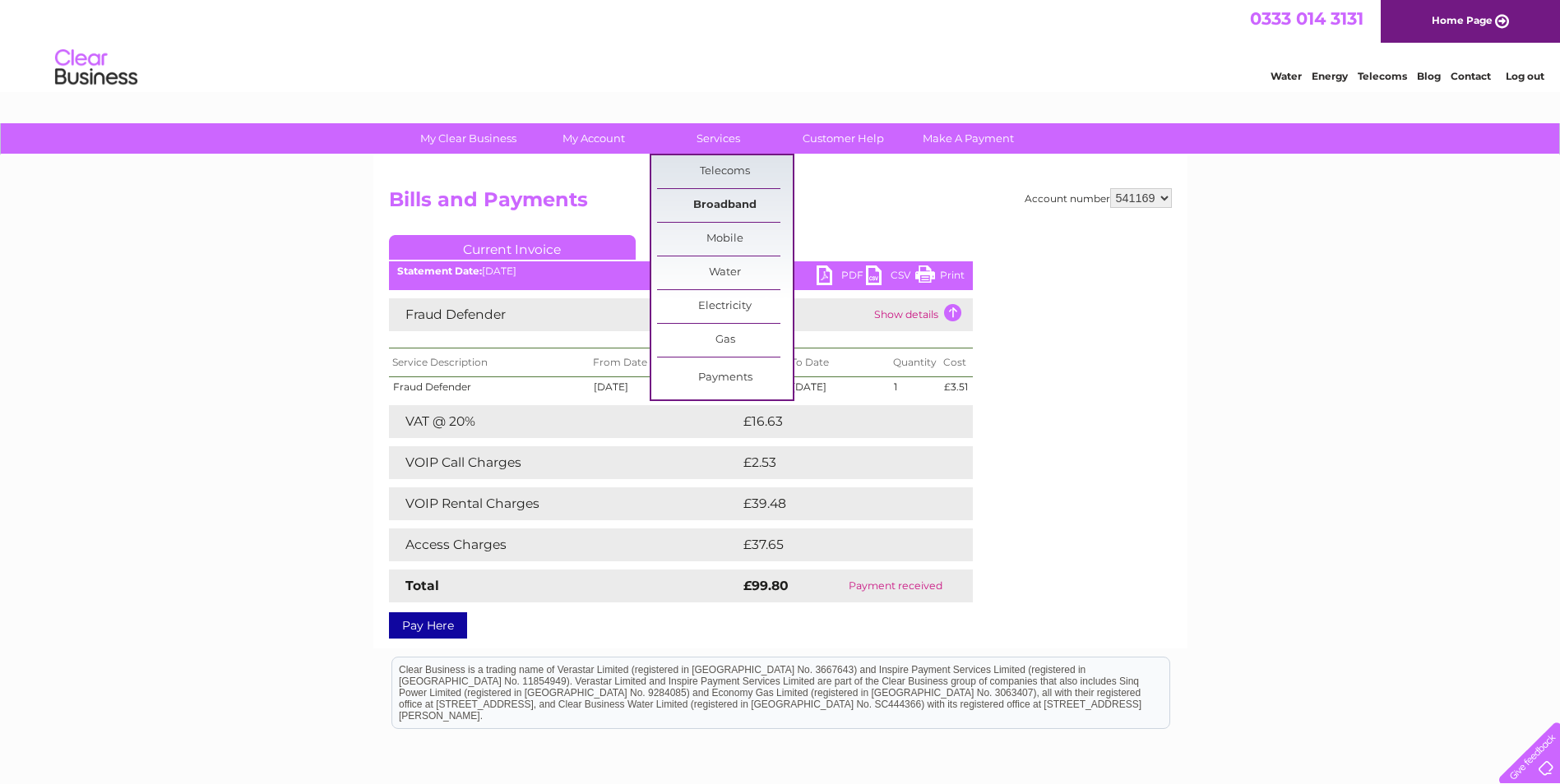
click at [733, 203] on link "Broadband" at bounding box center [724, 205] width 136 height 33
click at [733, 204] on link "Broadband" at bounding box center [724, 205] width 136 height 33
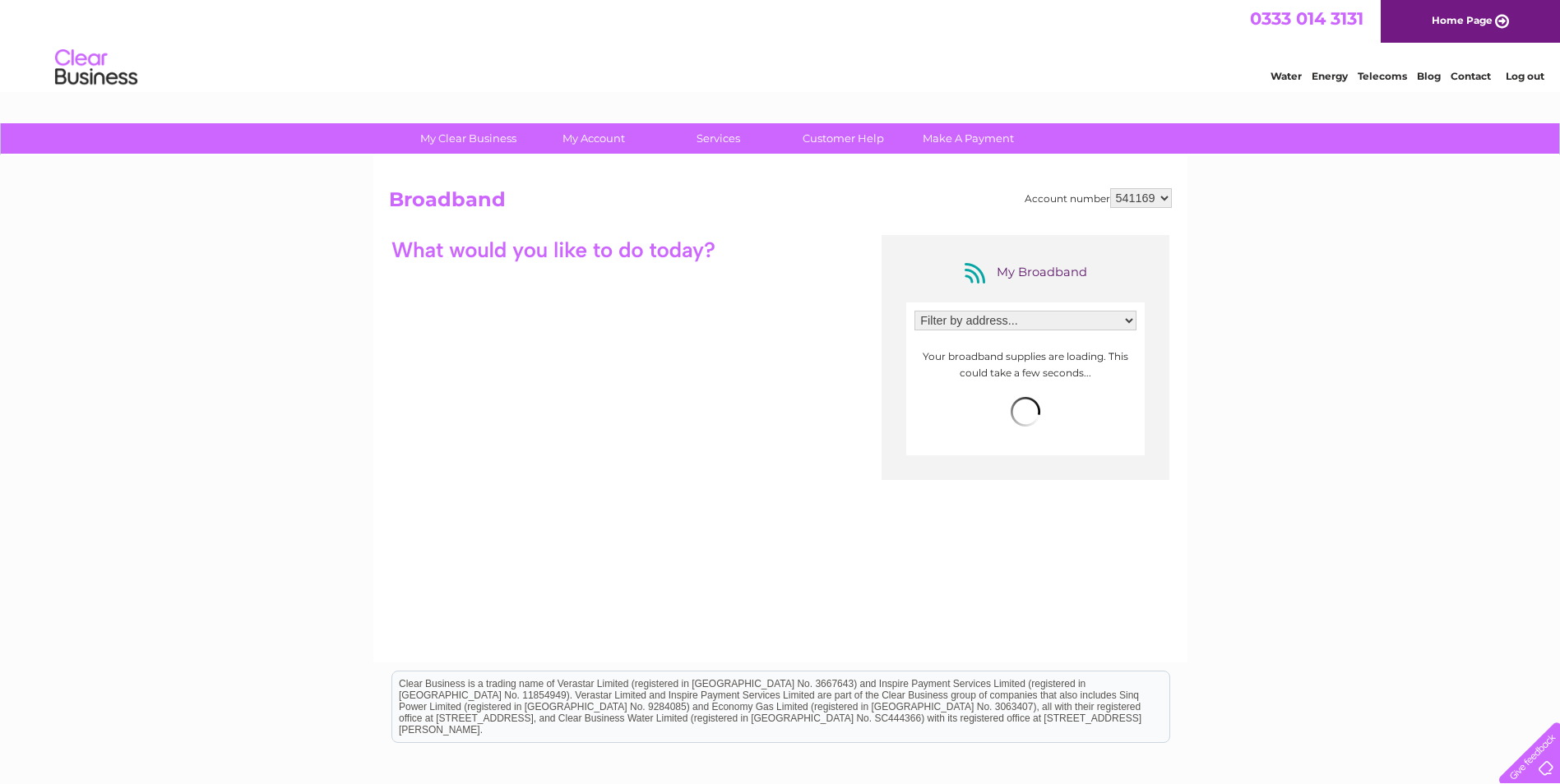
click at [1118, 323] on select "Filter by address... Heather Hills Farm, Bridge Of Cally, Blairgowrie, Perthshi…" at bounding box center [1025, 320] width 221 height 20
select select "1360035"
click at [915, 311] on select "Filter by address... Heather Hills Farm, Bridge Of Cally, Blairgowrie, Perthshi…" at bounding box center [1025, 320] width 221 height 20
click at [1097, 348] on span "more info" at bounding box center [1105, 350] width 52 height 13
click at [1099, 348] on span "more info" at bounding box center [1105, 350] width 52 height 13
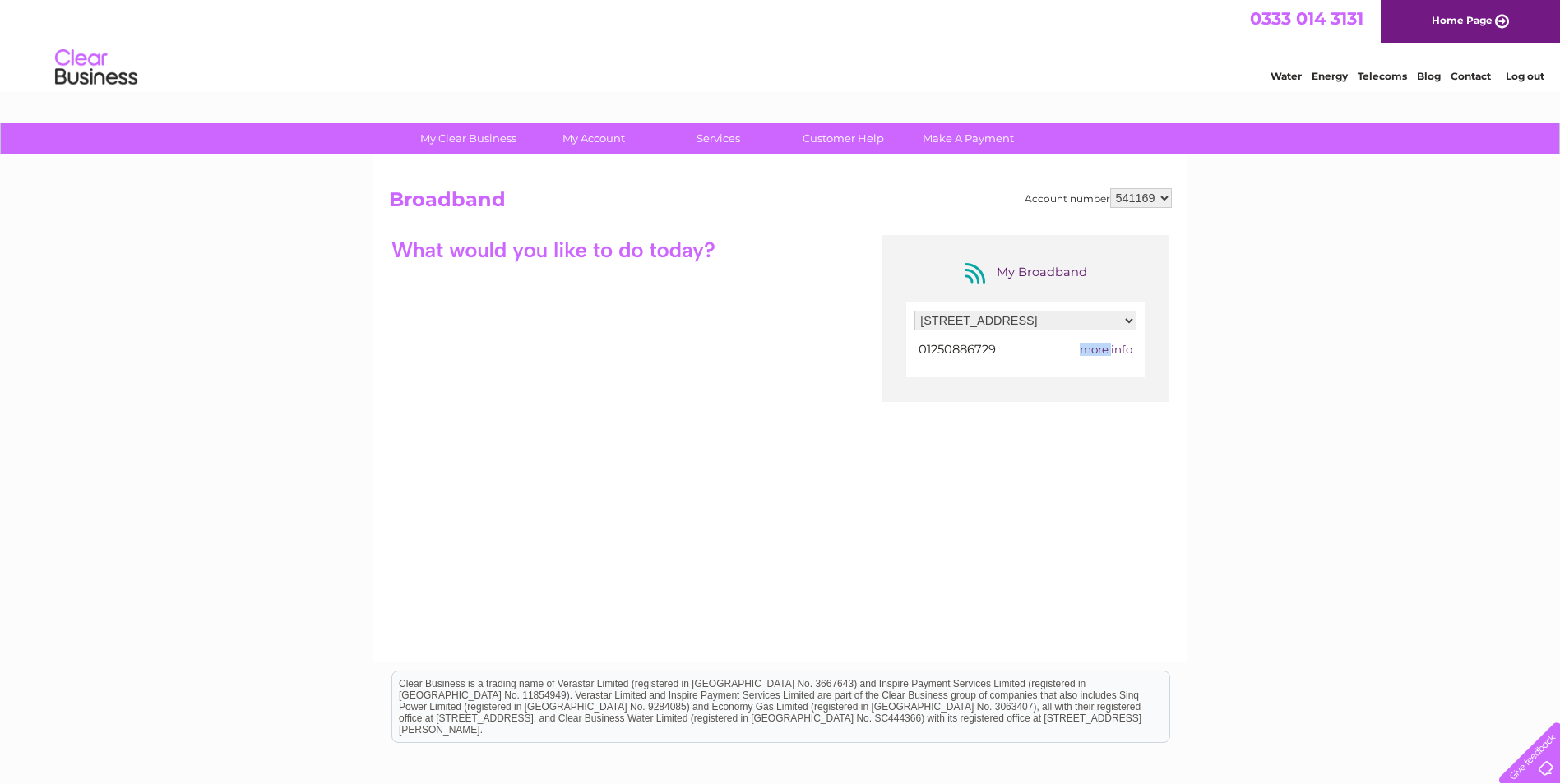
click at [1099, 348] on span "more info" at bounding box center [1105, 350] width 52 height 13
drag, startPoint x: 1099, startPoint y: 348, endPoint x: 1007, endPoint y: 350, distance: 92.0
click at [1007, 350] on td "01250886729" at bounding box center [979, 349] width 130 height 22
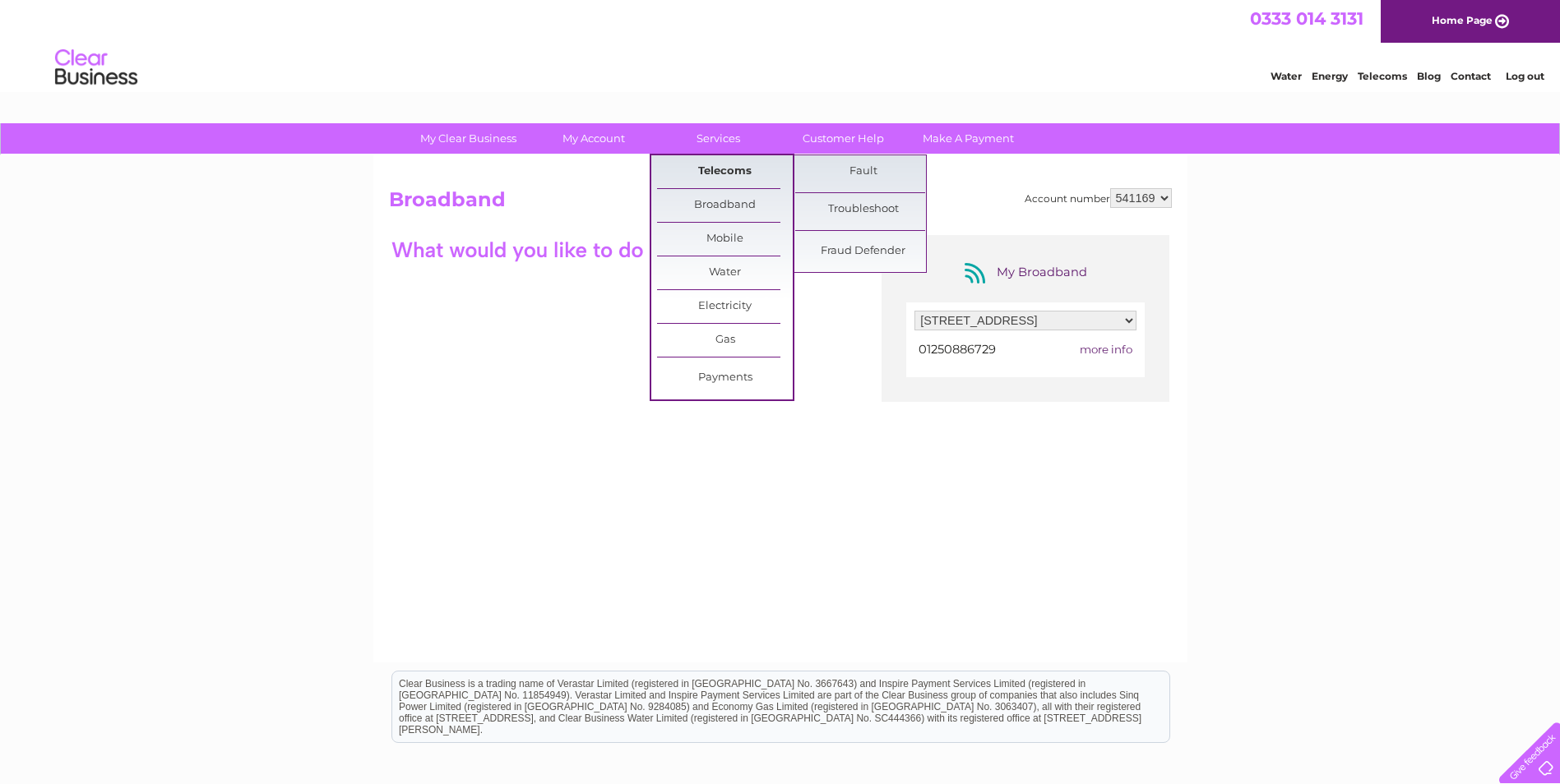
click at [721, 163] on link "Telecoms" at bounding box center [724, 171] width 136 height 33
click at [731, 169] on link "Telecoms" at bounding box center [724, 171] width 136 height 33
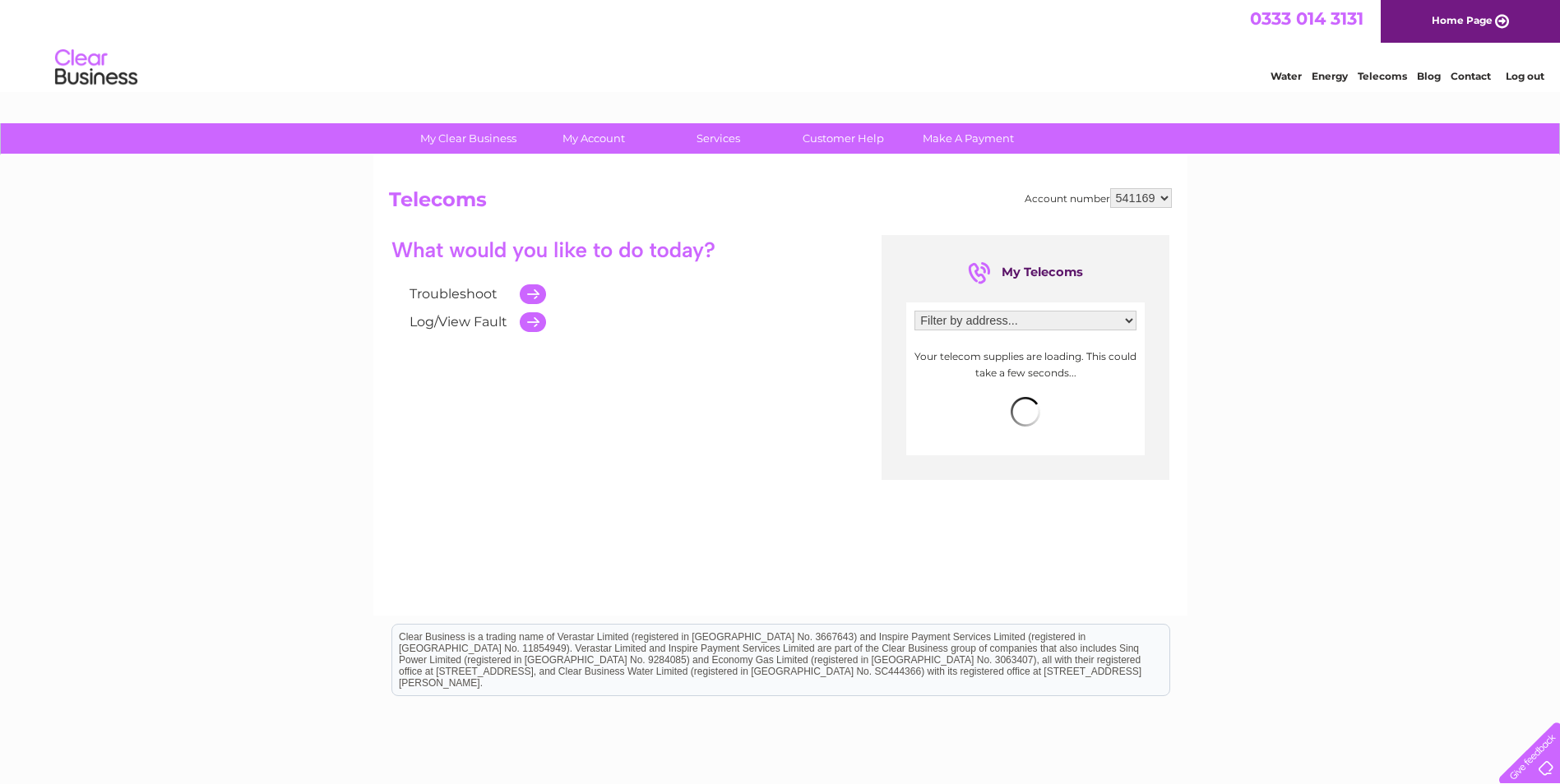
click at [1128, 320] on select "Filter by address... [STREET_ADDRESS]" at bounding box center [1025, 320] width 221 height 20
select select "1360035"
click at [915, 311] on select "Filter by address... Heather Hills Farm, Bridge Of Cally, Blairgowrie, Perthshi…" at bounding box center [1025, 320] width 221 height 20
click at [1107, 349] on span "more info" at bounding box center [1105, 350] width 52 height 13
drag, startPoint x: 1107, startPoint y: 349, endPoint x: 1087, endPoint y: 354, distance: 20.6
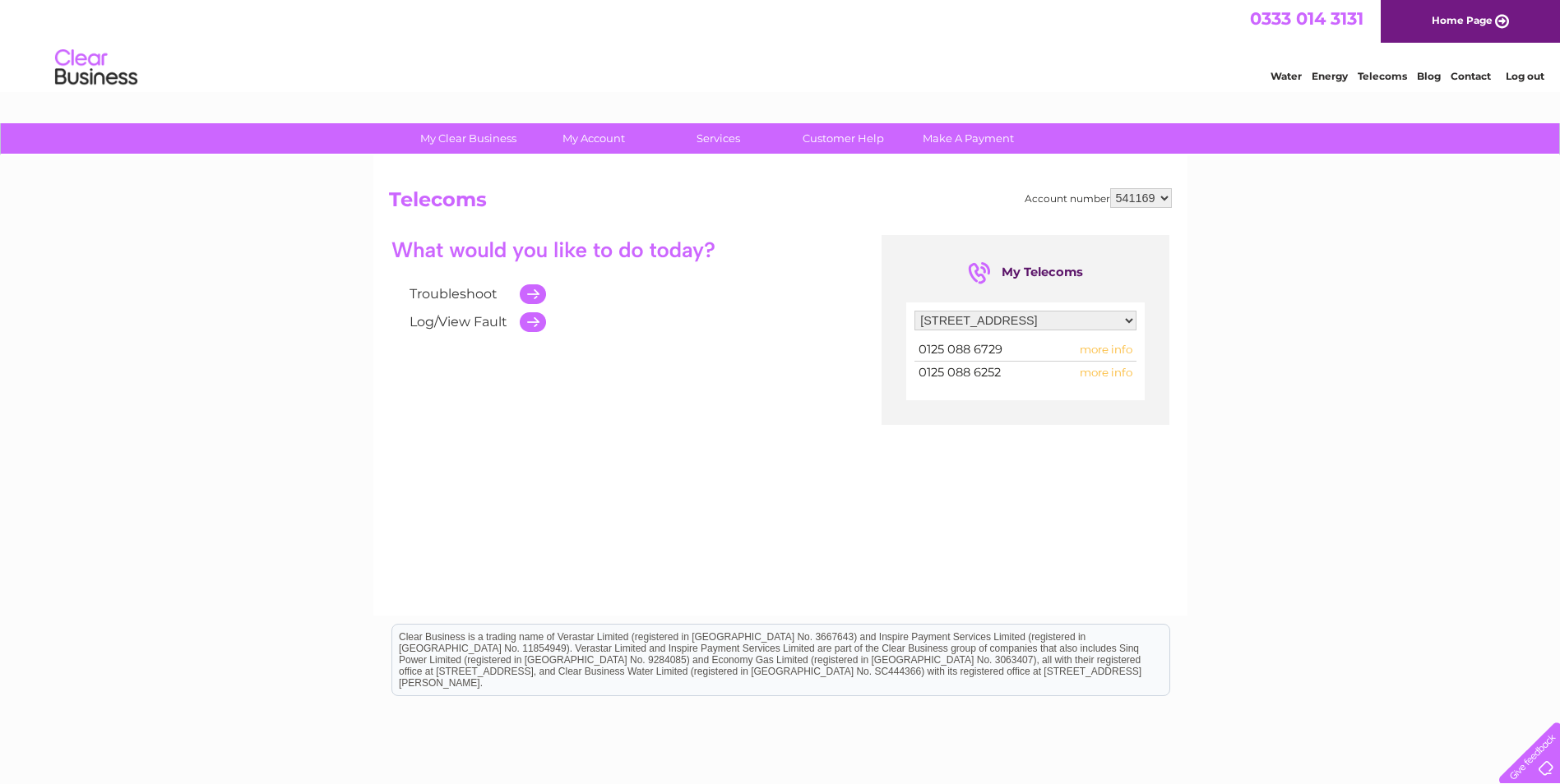
click at [1087, 354] on span "more info" at bounding box center [1105, 350] width 52 height 13
click at [1048, 461] on div "Troubleshoot Log/View Fault My Telecoms Filter by address... Heather Hills Farm…" at bounding box center [780, 394] width 782 height 320
drag, startPoint x: 1412, startPoint y: 65, endPoint x: 1531, endPoint y: 33, distance: 123.2
click at [1419, 65] on div "Water Energy Telecoms Blog Contact Log out" at bounding box center [1398, 68] width 322 height 33
click at [446, 478] on div "Troubleshoot Log/View Fault My Telecoms Filter by address... Heather Hills Farm…" at bounding box center [780, 394] width 782 height 320
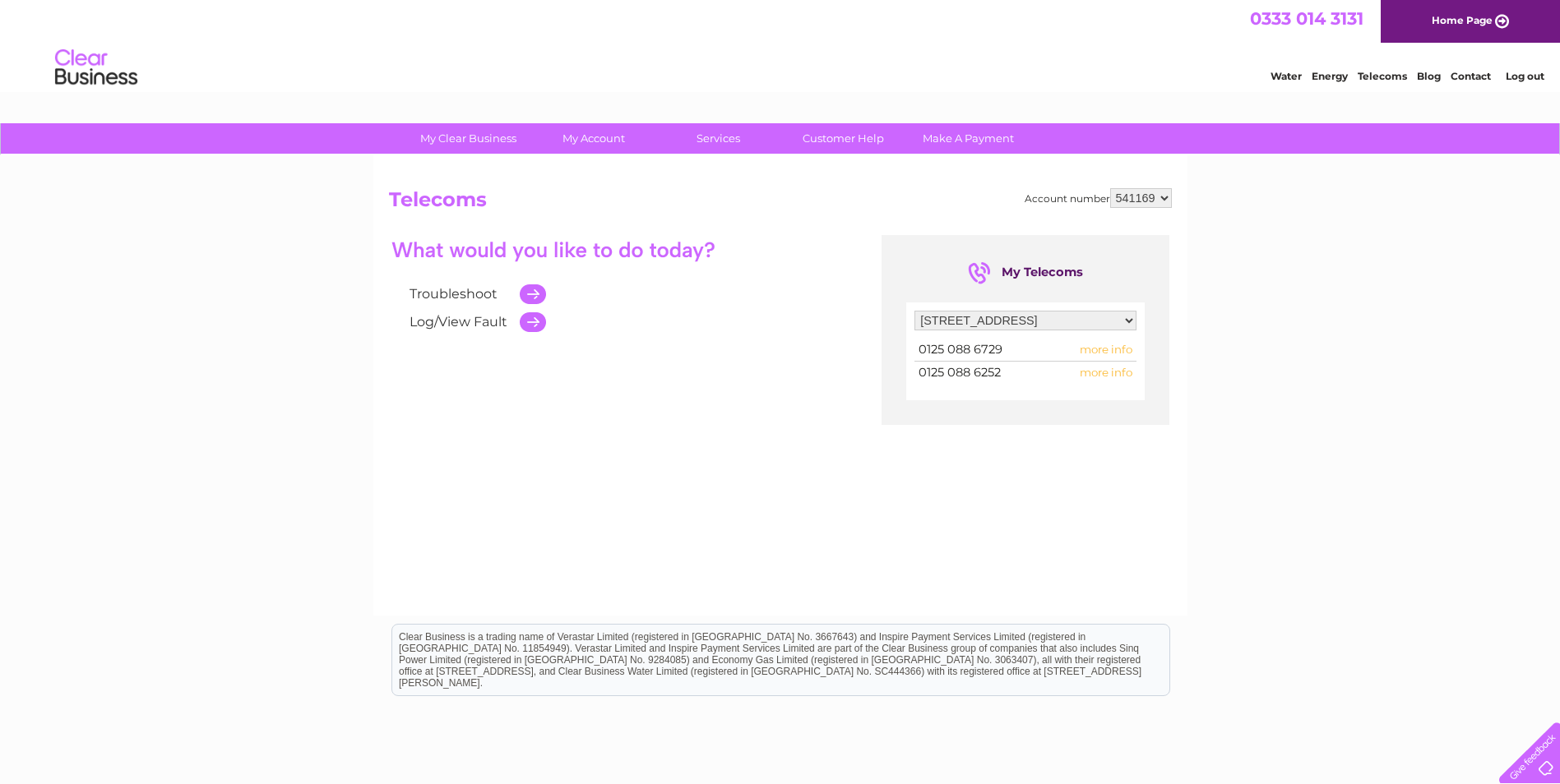
click at [1543, 761] on div at bounding box center [1526, 749] width 67 height 67
click at [1381, 74] on link "Telecoms" at bounding box center [1382, 76] width 49 height 12
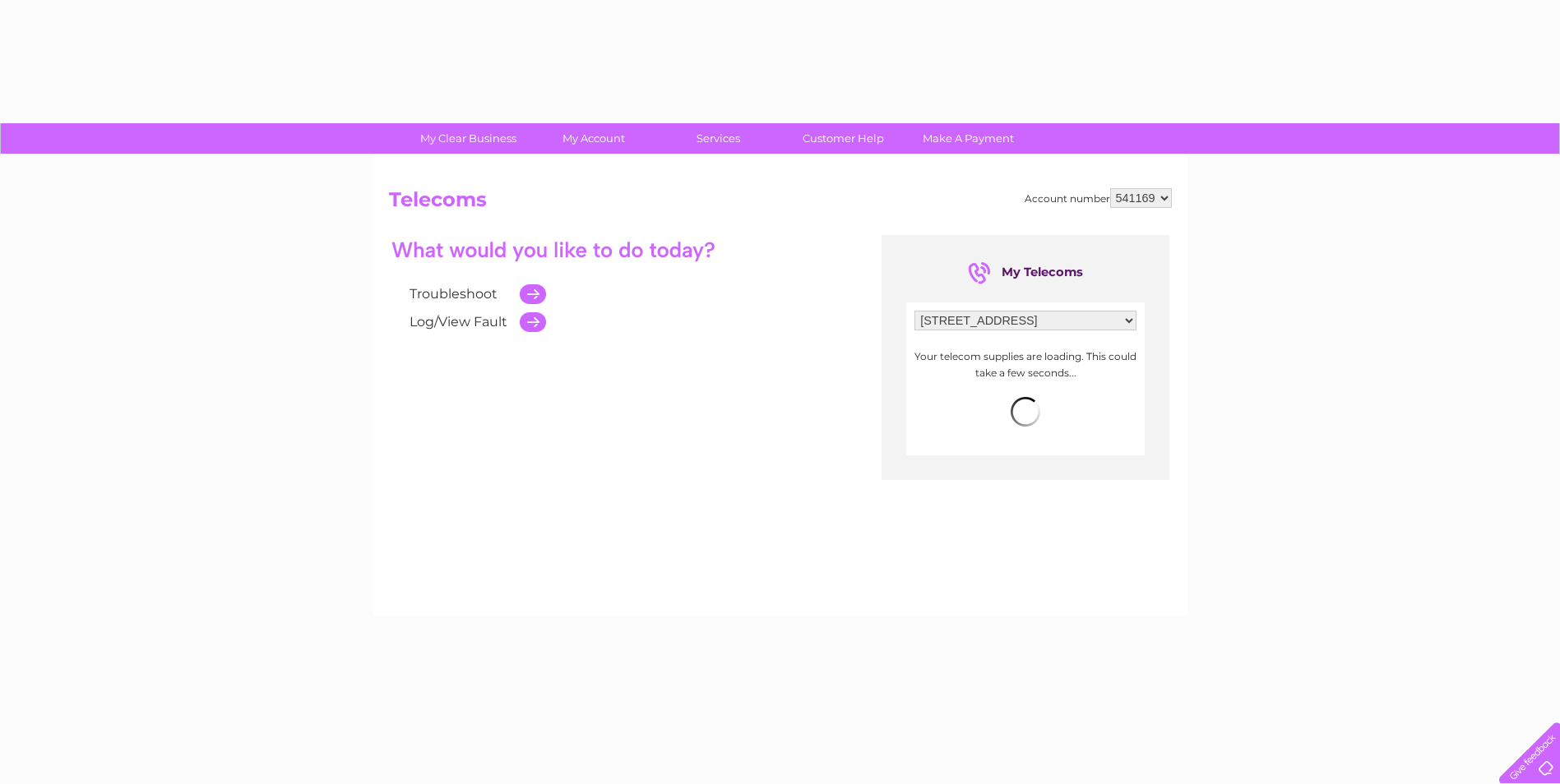
select select "1360035"
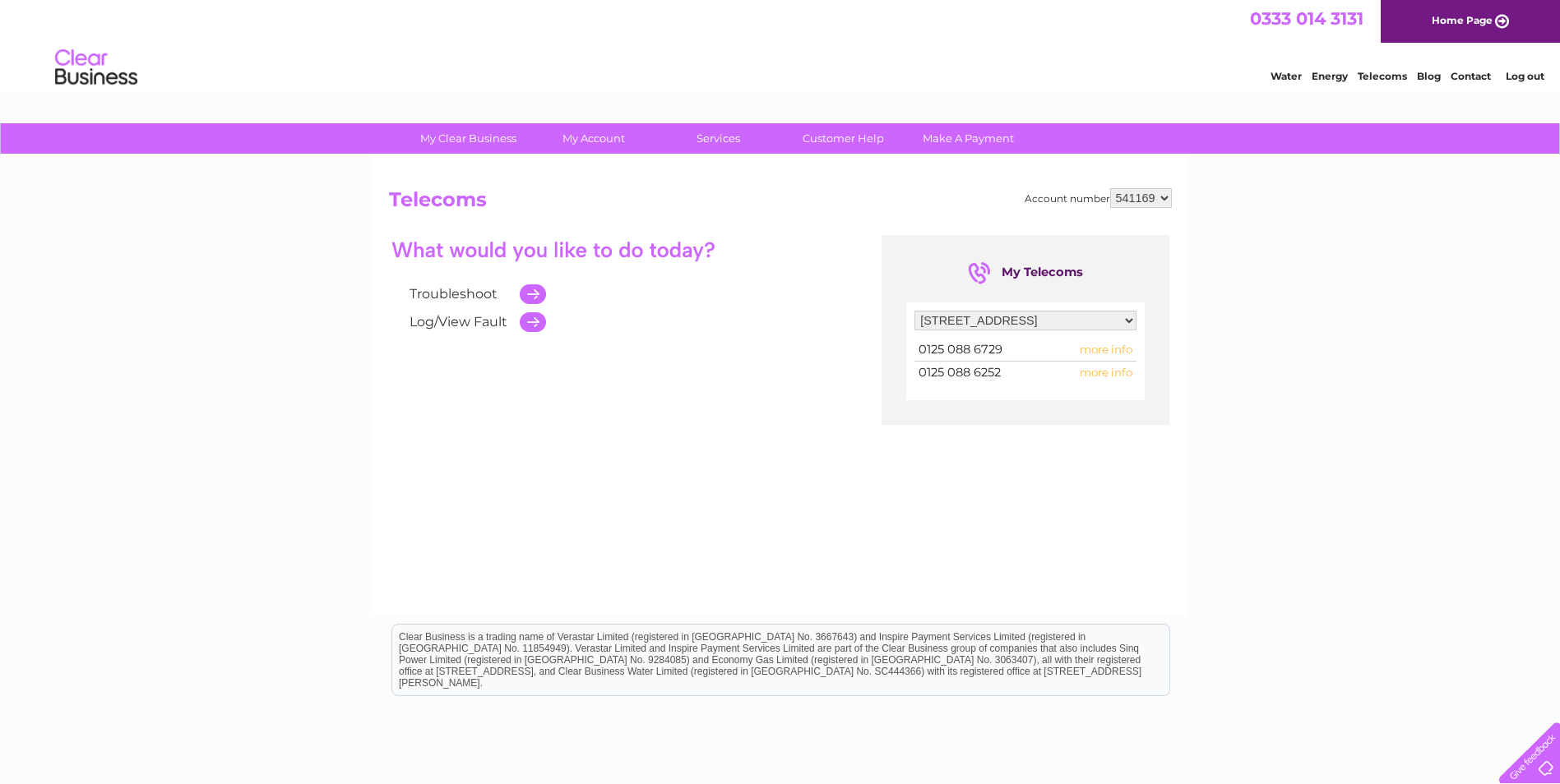
click at [1547, 761] on div at bounding box center [1526, 749] width 67 height 67
click at [1464, 67] on li "Contact" at bounding box center [1471, 73] width 40 height 16
click at [1463, 77] on link "Contact" at bounding box center [1471, 76] width 40 height 12
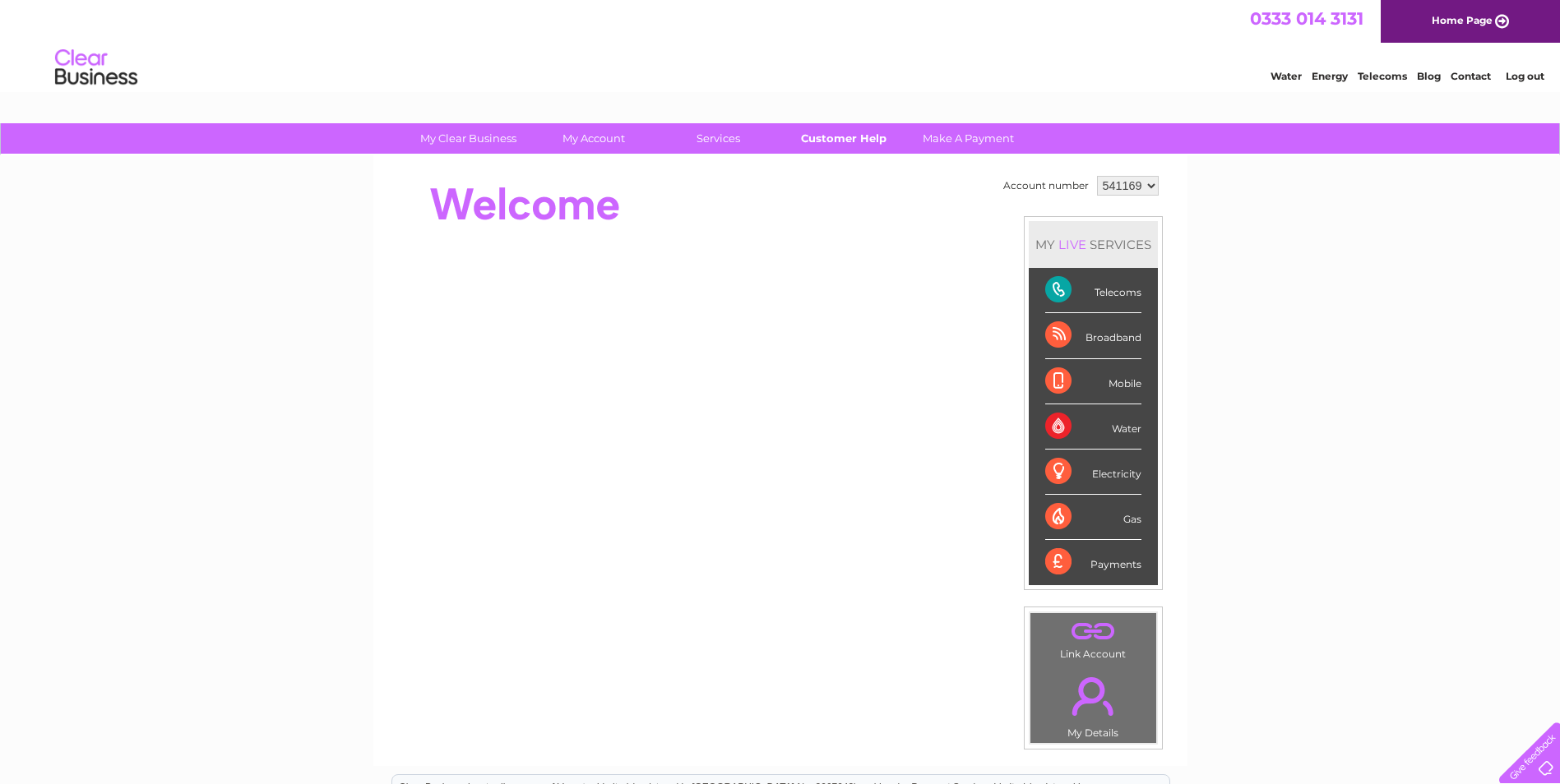
click at [837, 138] on link "Customer Help" at bounding box center [843, 139] width 136 height 30
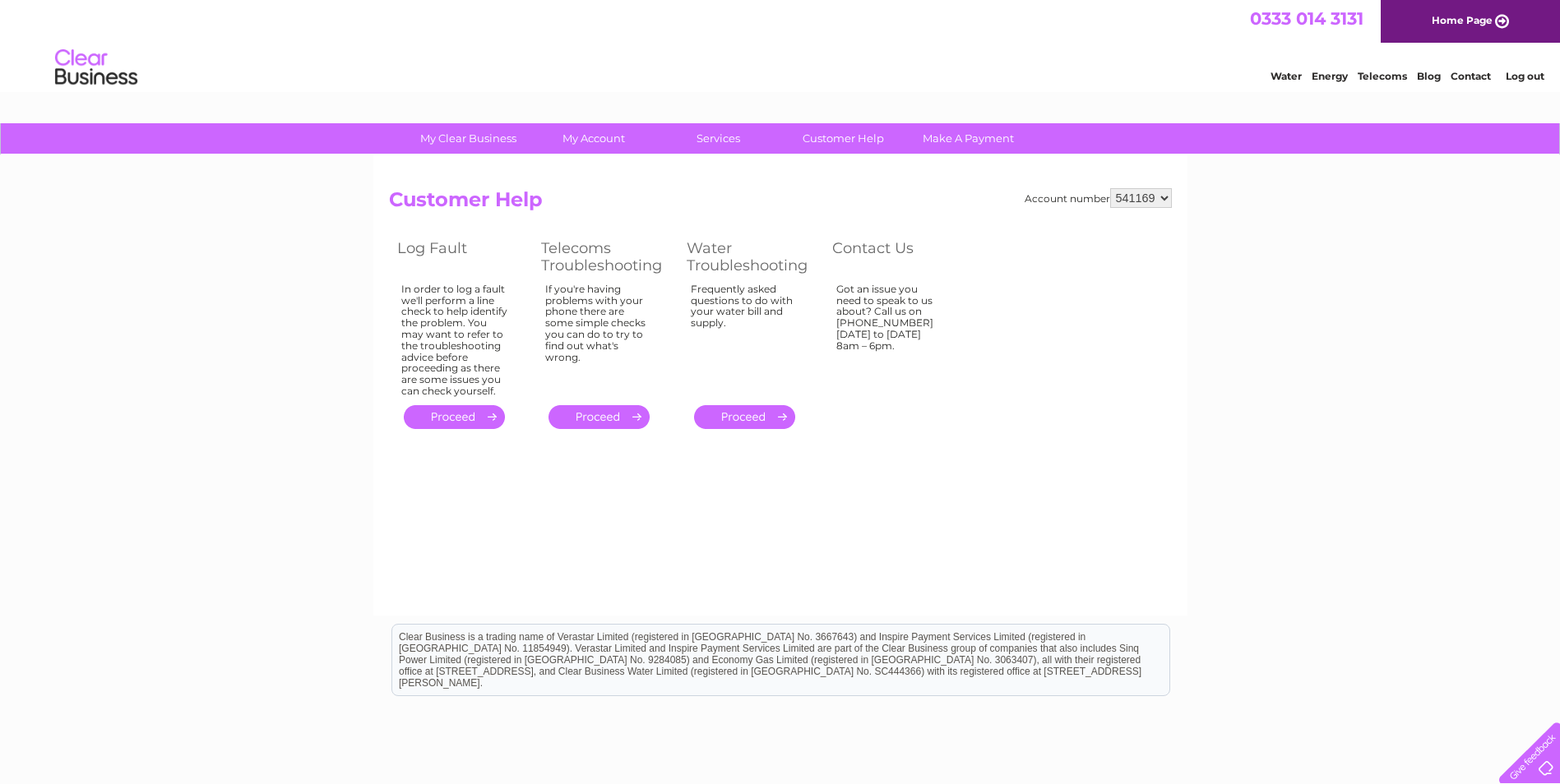
click at [454, 416] on link "." at bounding box center [454, 416] width 101 height 24
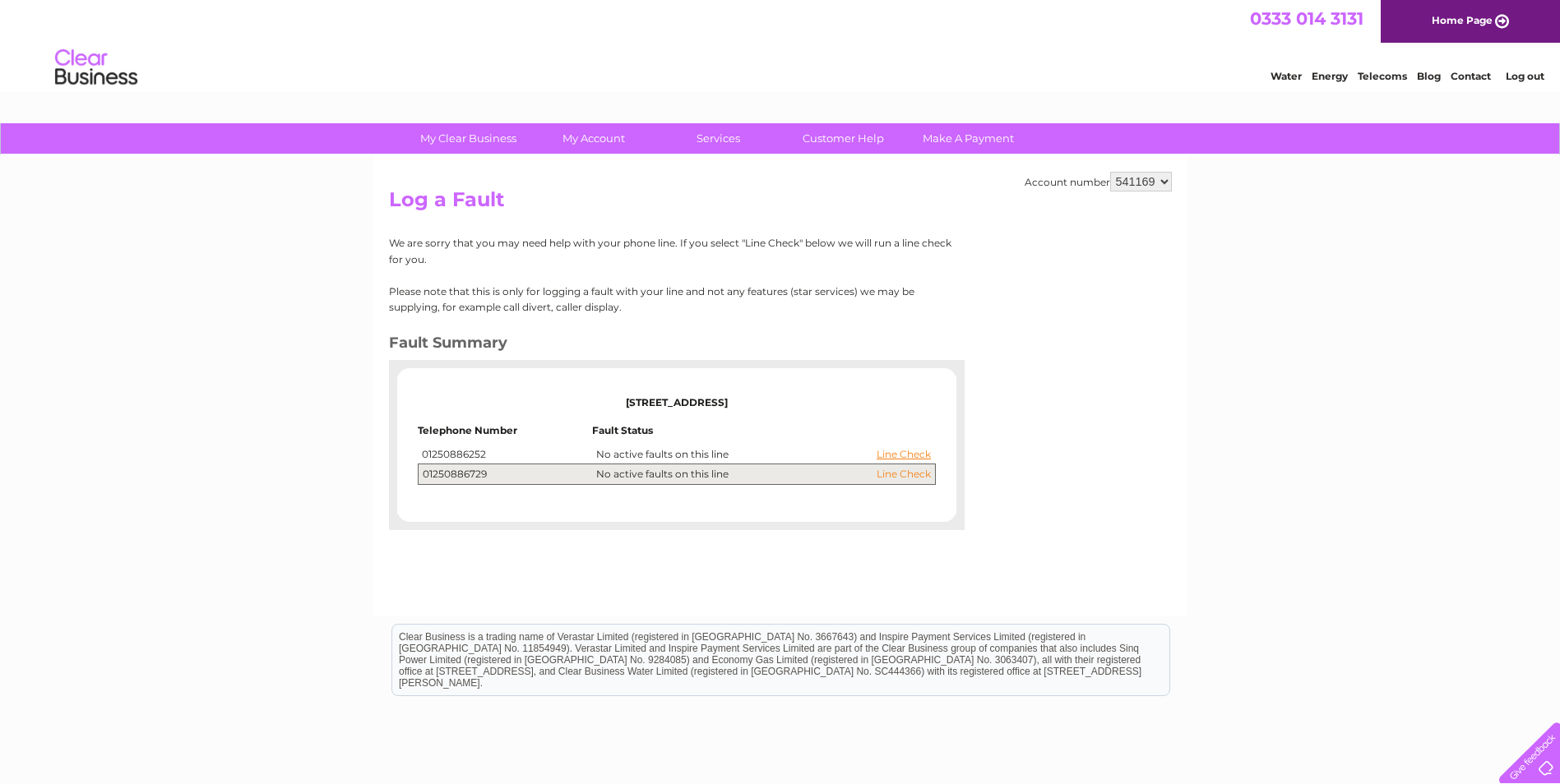
click at [902, 474] on link "Line Check" at bounding box center [903, 474] width 54 height 11
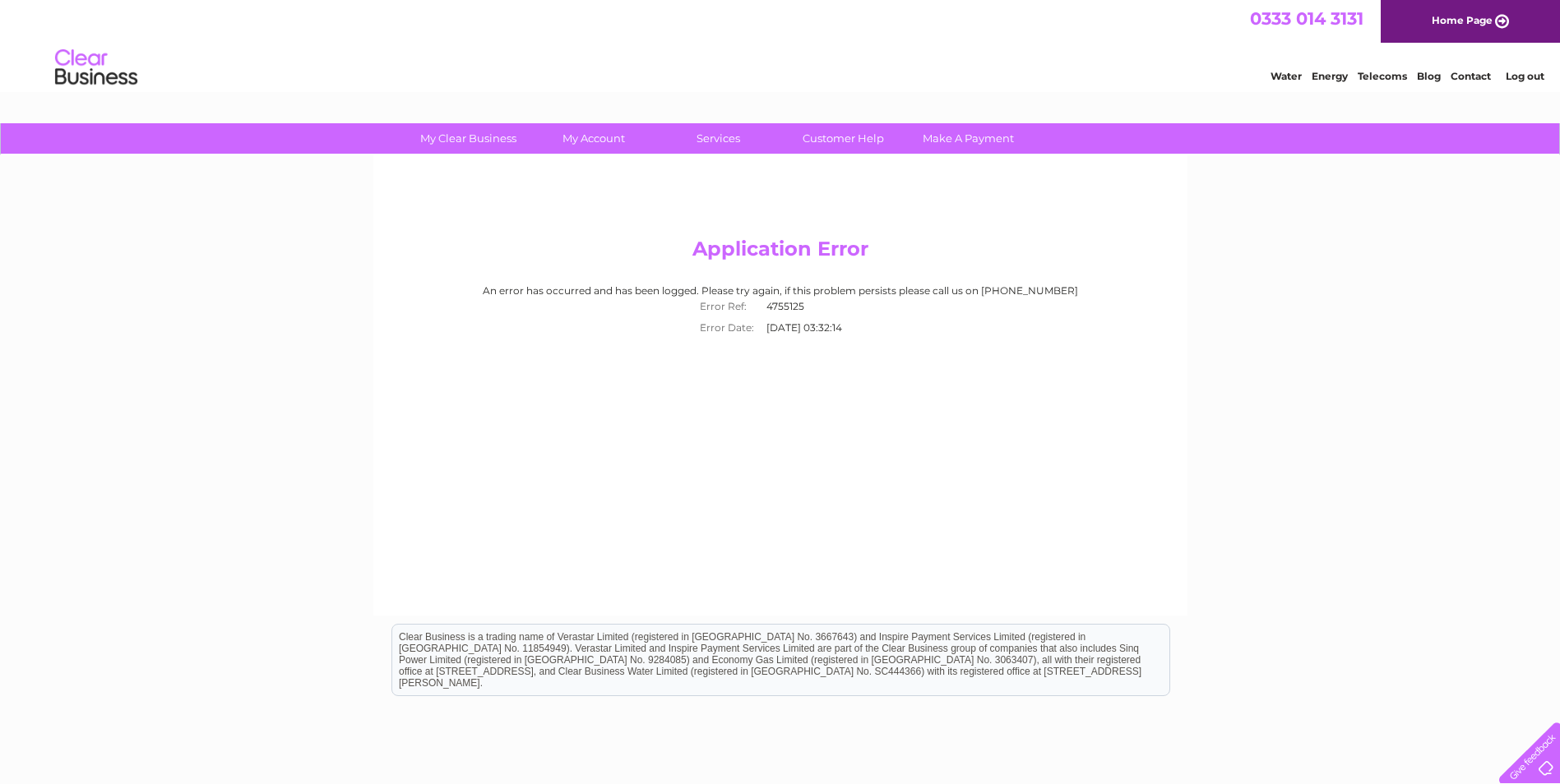
click at [1273, 544] on div "My Clear Business Login Details My Details My Preferences Link Account My Accou…" at bounding box center [780, 510] width 1560 height 774
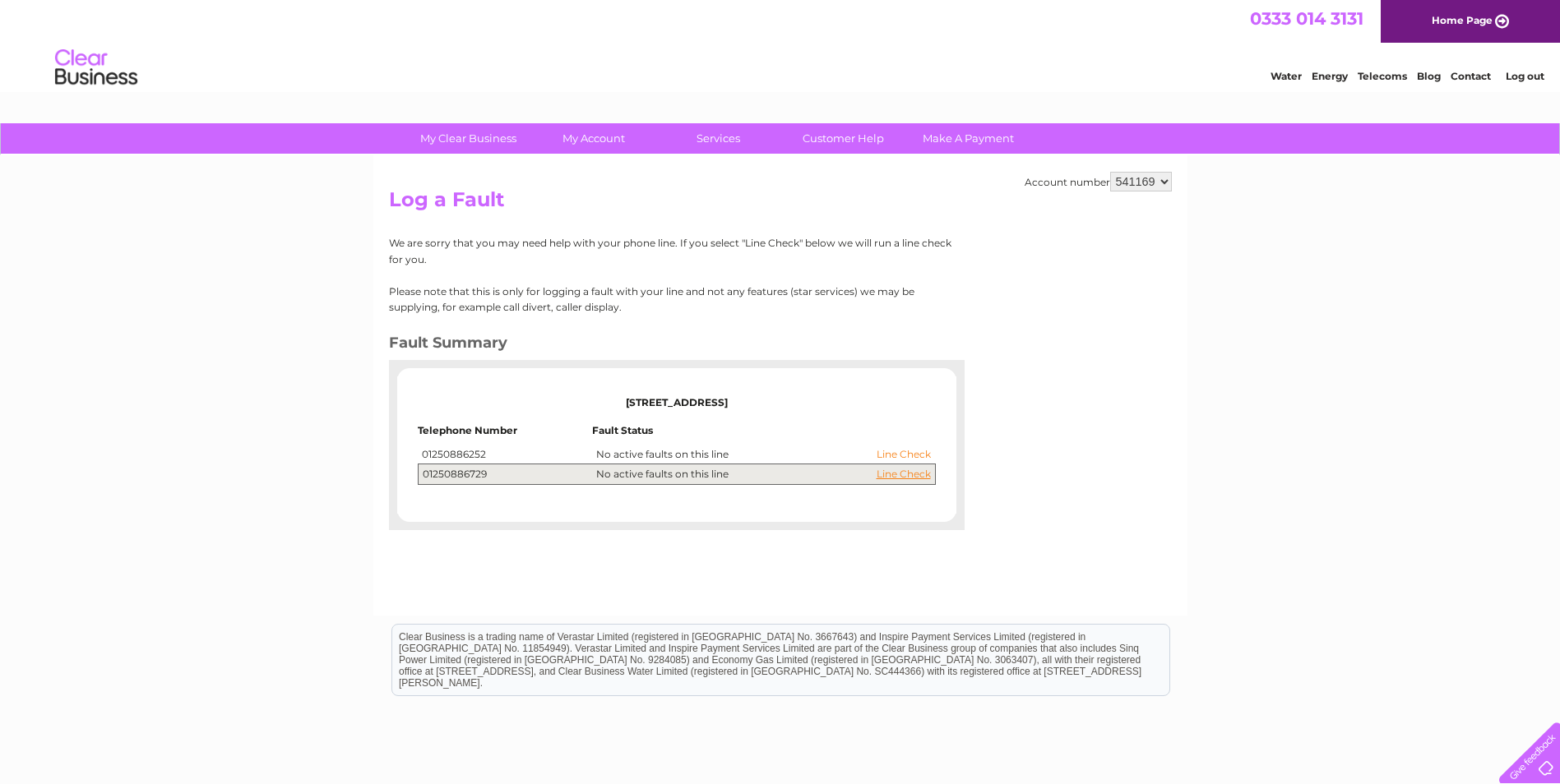
click at [912, 454] on link "Line Check" at bounding box center [903, 454] width 54 height 11
click at [892, 452] on link "Line Check" at bounding box center [903, 454] width 54 height 11
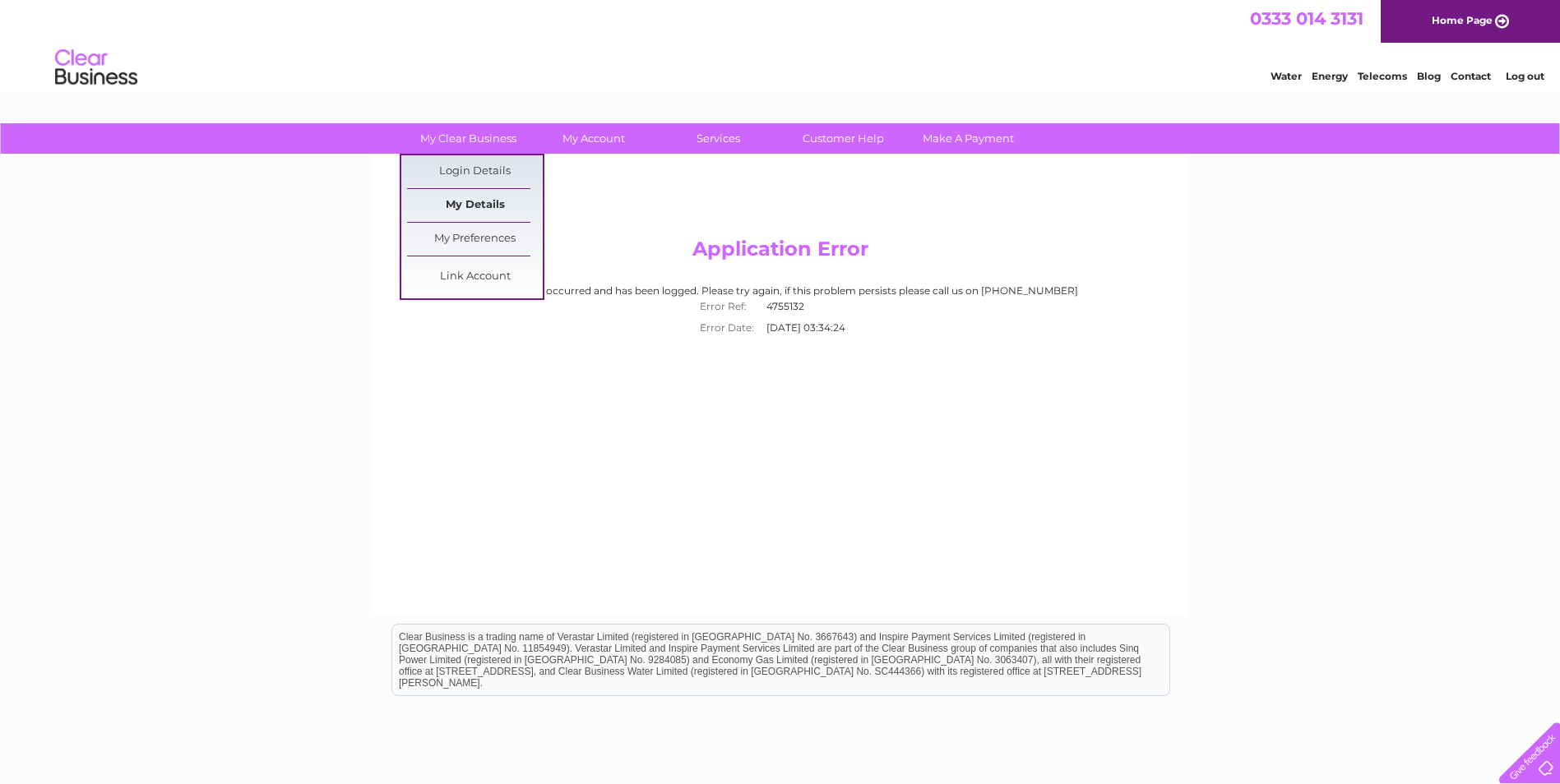
click at [487, 198] on link "My Details" at bounding box center [474, 205] width 136 height 33
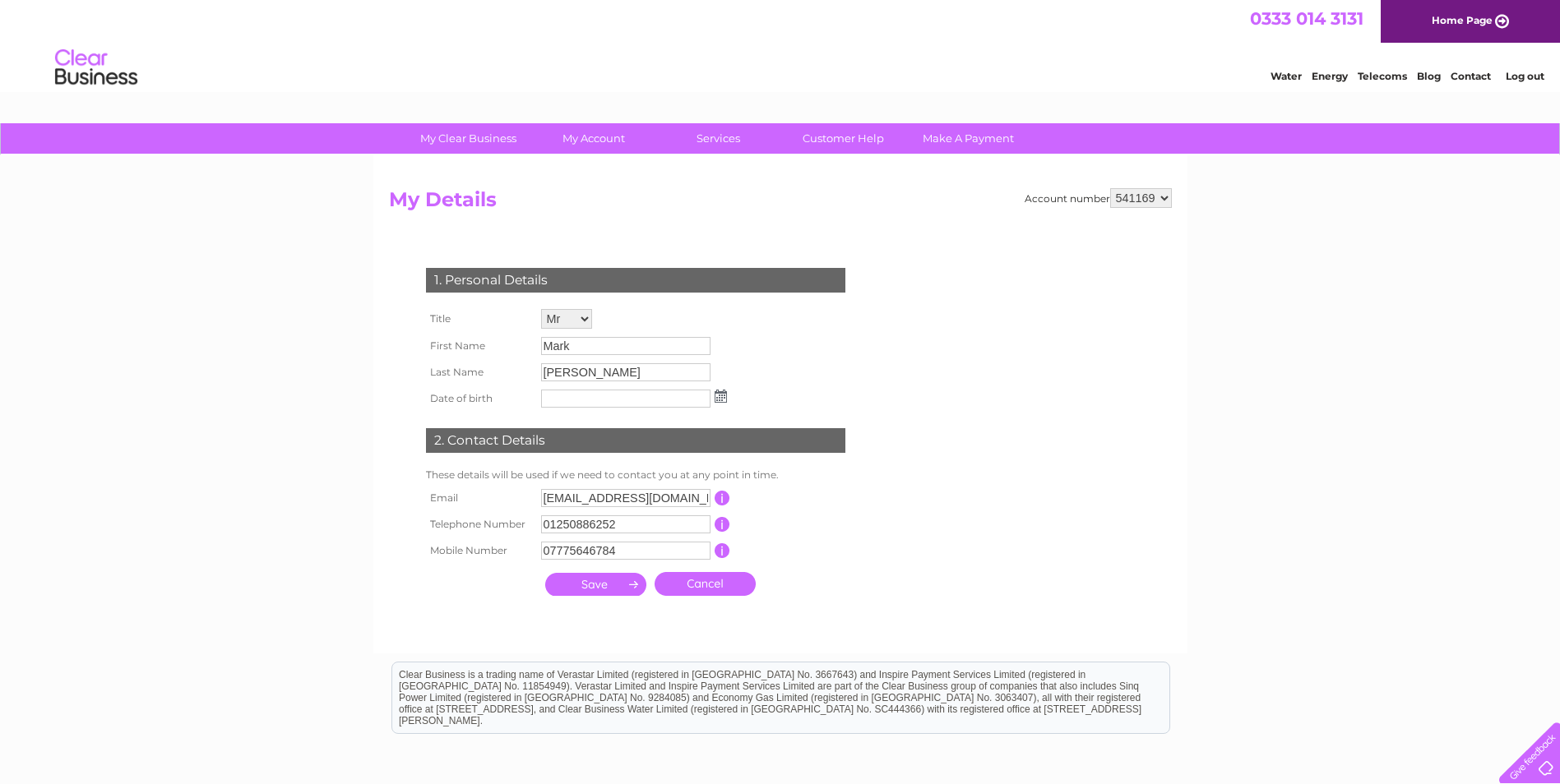
click at [602, 578] on input "submit" at bounding box center [595, 584] width 101 height 23
click at [612, 581] on input "submit" at bounding box center [595, 586] width 101 height 23
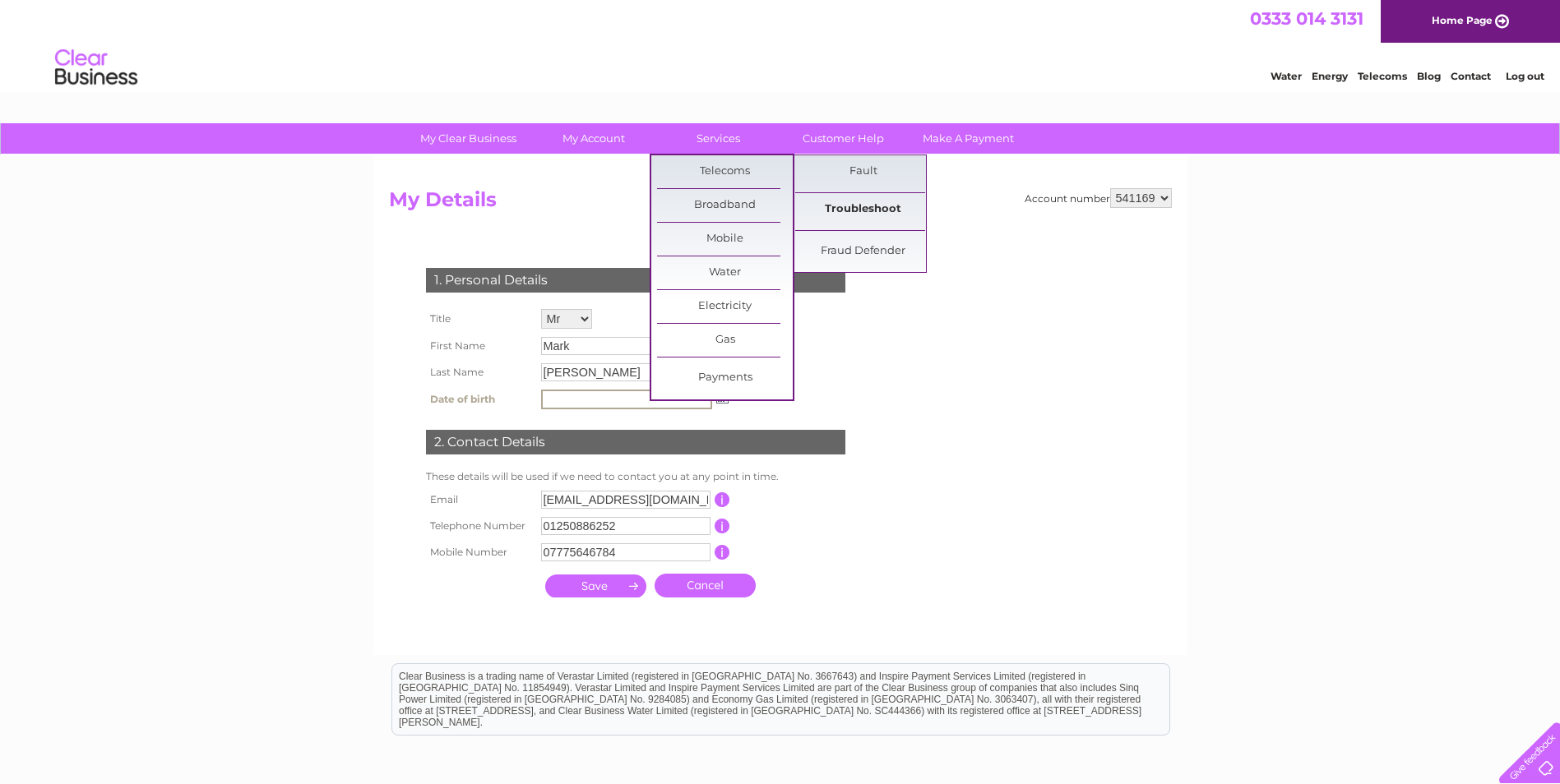
click at [827, 203] on link "Troubleshoot" at bounding box center [862, 209] width 136 height 33
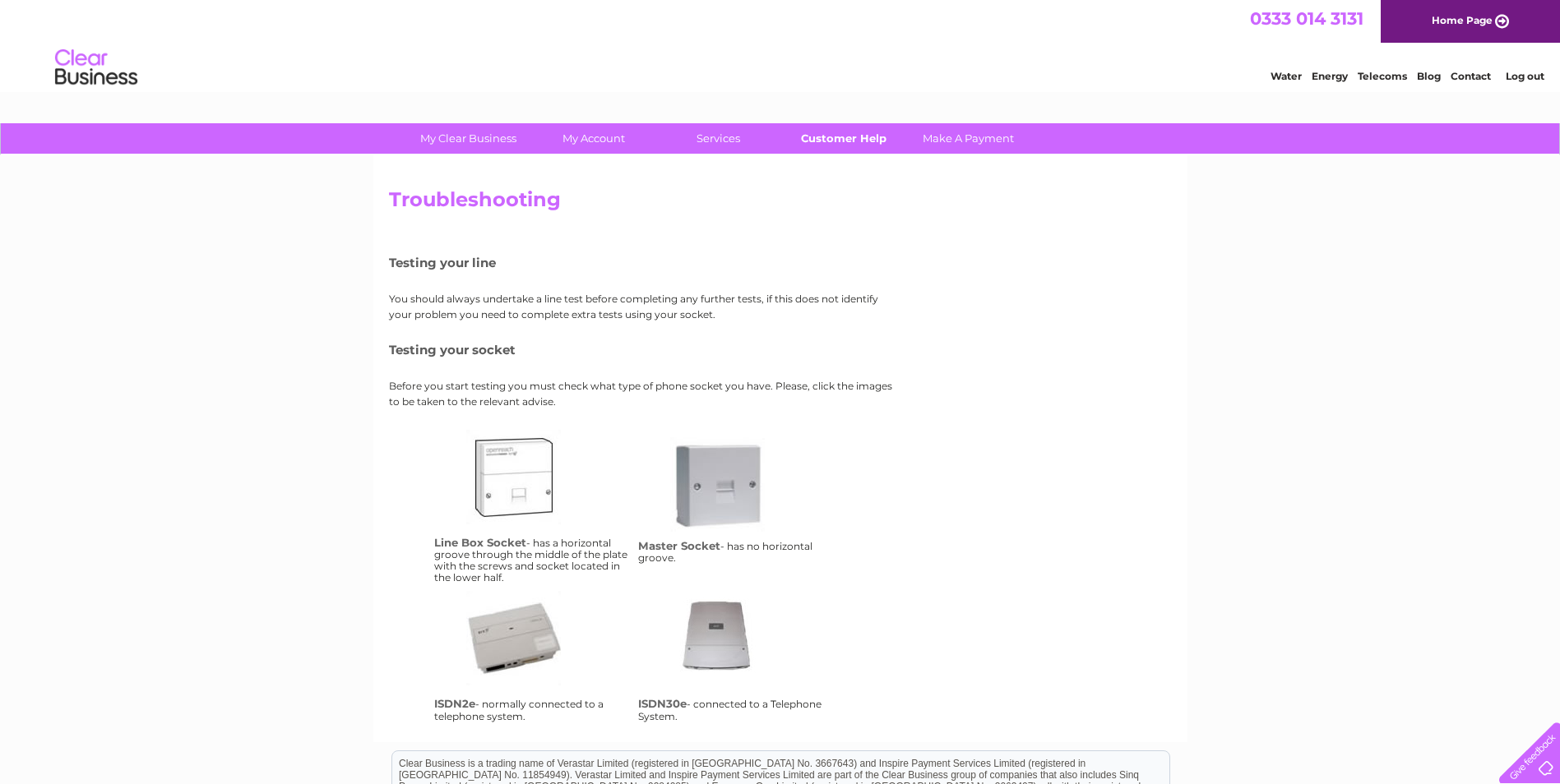
click at [838, 133] on link "Customer Help" at bounding box center [843, 139] width 136 height 30
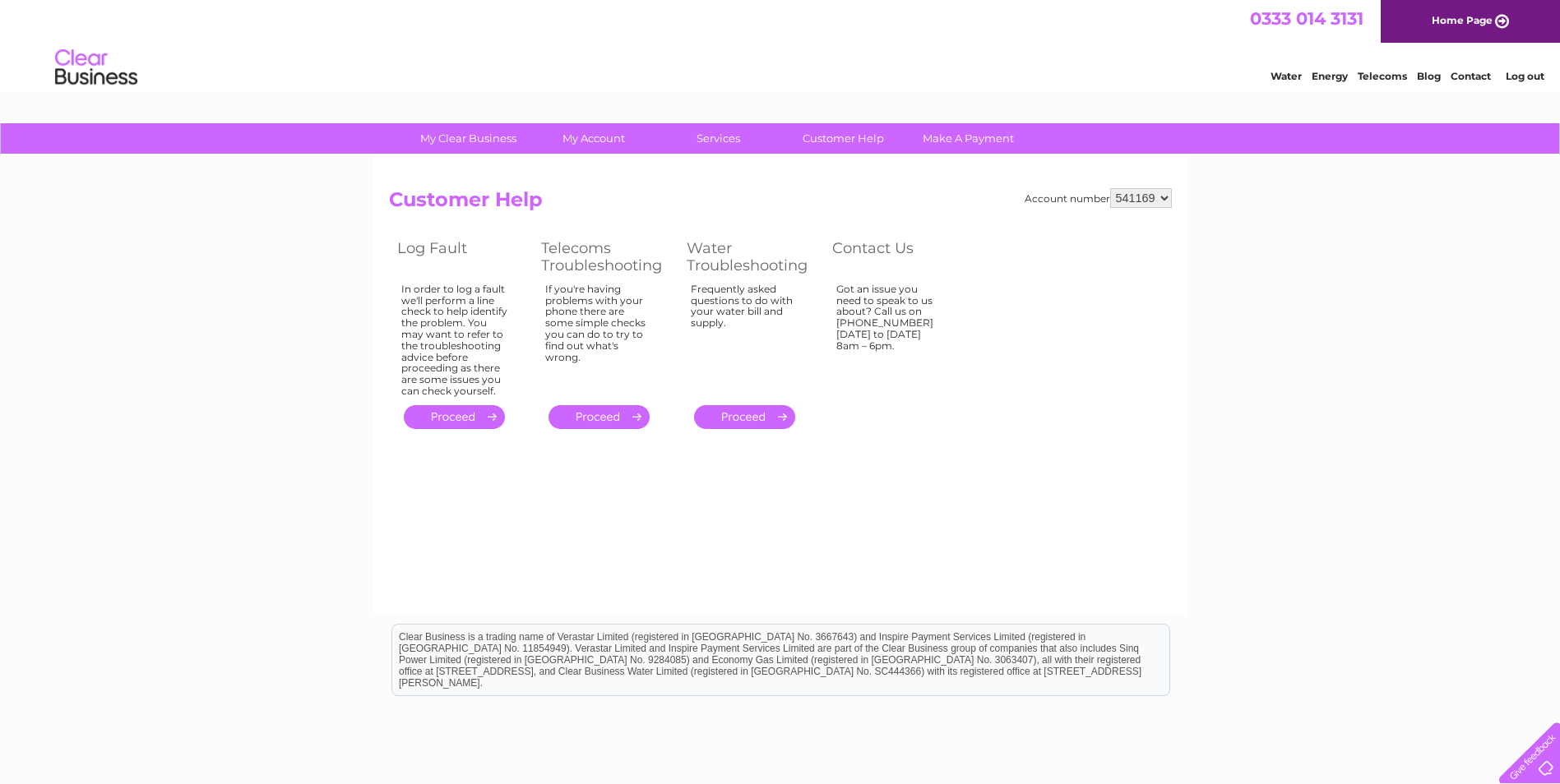
click at [613, 416] on link "." at bounding box center [599, 416] width 101 height 24
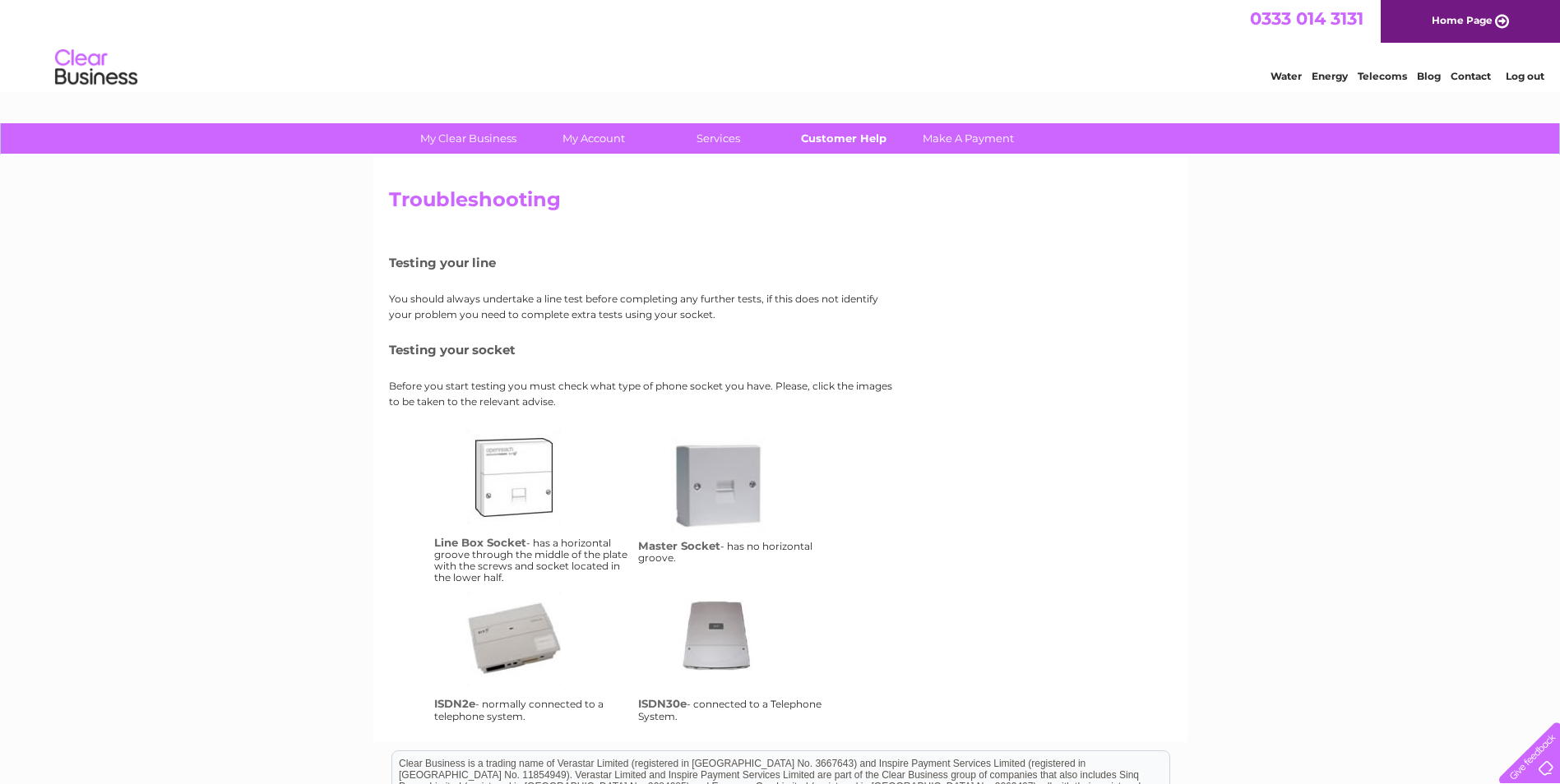
click at [853, 137] on link "Customer Help" at bounding box center [843, 139] width 136 height 30
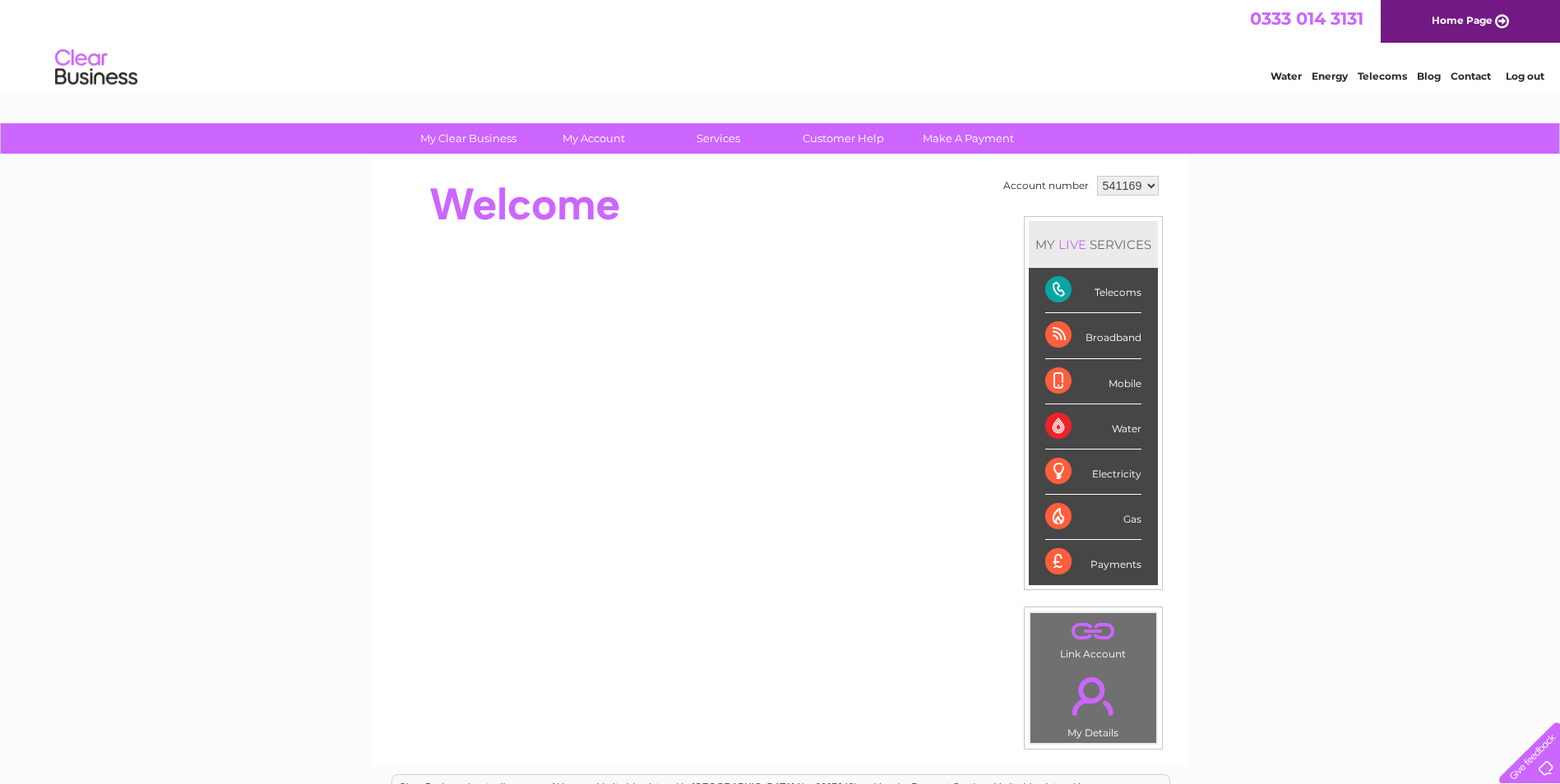
click at [1379, 74] on link "Telecoms" at bounding box center [1382, 76] width 49 height 12
